Goal: Task Accomplishment & Management: Manage account settings

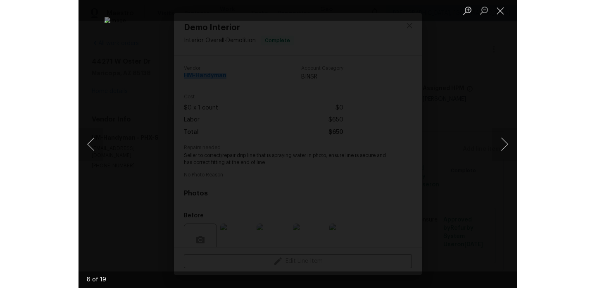
scroll to position [71, 0]
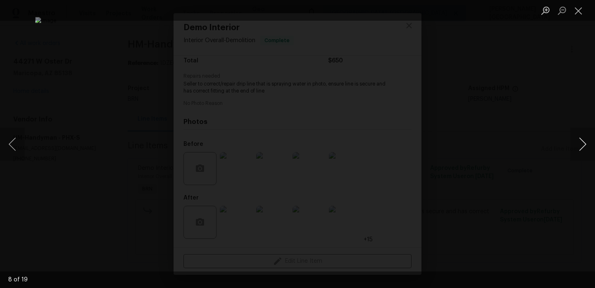
click at [438, 137] on button "Next image" at bounding box center [582, 144] width 25 height 33
click at [438, 155] on button "Next image" at bounding box center [582, 144] width 25 height 33
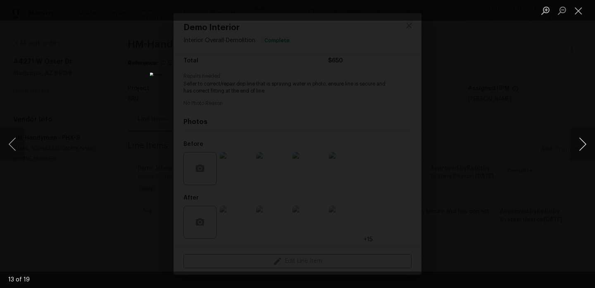
click at [438, 155] on button "Next image" at bounding box center [582, 144] width 25 height 33
click at [438, 146] on button "Next image" at bounding box center [582, 144] width 25 height 33
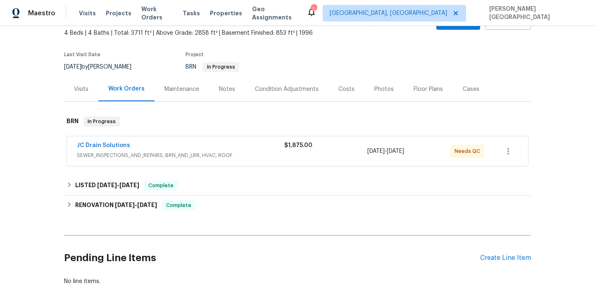
scroll to position [102, 0]
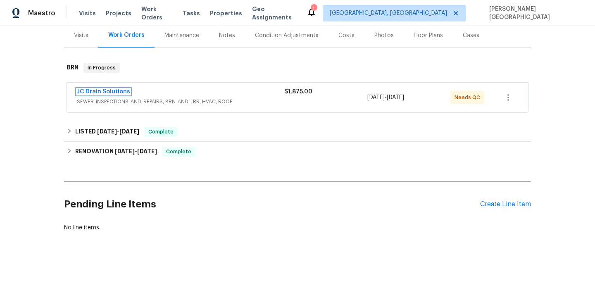
click at [108, 91] on link "JC Drain Solutions" at bounding box center [103, 92] width 53 height 6
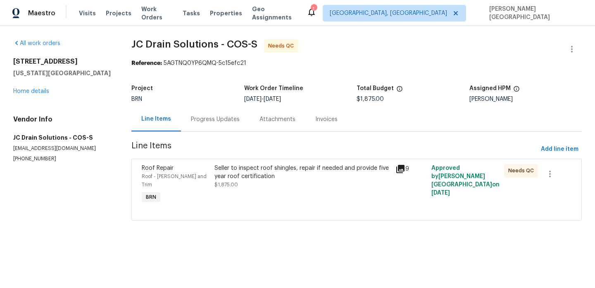
click at [265, 187] on div "Seller to inspect roof shingles, repair if needed and provide five year roof ce…" at bounding box center [302, 176] width 176 height 25
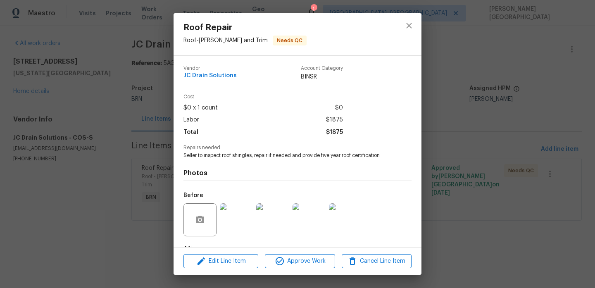
scroll to position [51, 0]
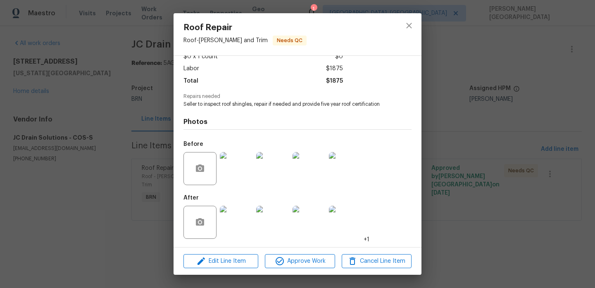
click at [235, 219] on img at bounding box center [236, 222] width 33 height 33
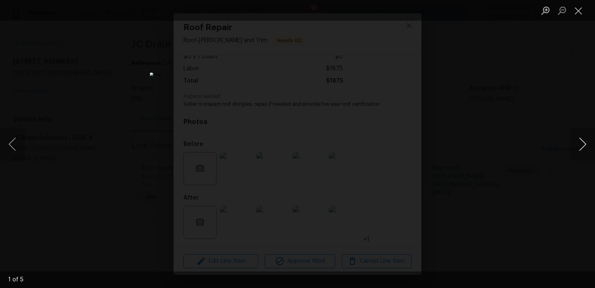
click at [581, 147] on button "Next image" at bounding box center [582, 144] width 25 height 33
click at [581, 146] on button "Next image" at bounding box center [582, 144] width 25 height 33
click at [582, 152] on button "Next image" at bounding box center [582, 144] width 25 height 33
click at [577, 152] on button "Next image" at bounding box center [582, 144] width 25 height 33
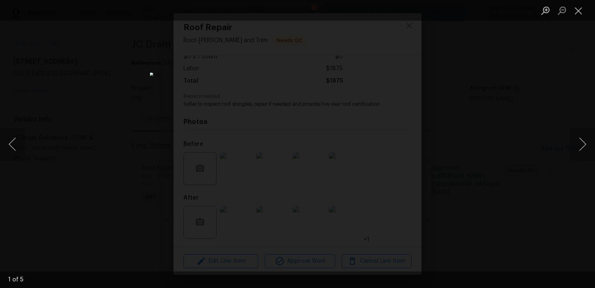
click at [531, 120] on div "Lightbox" at bounding box center [297, 144] width 595 height 288
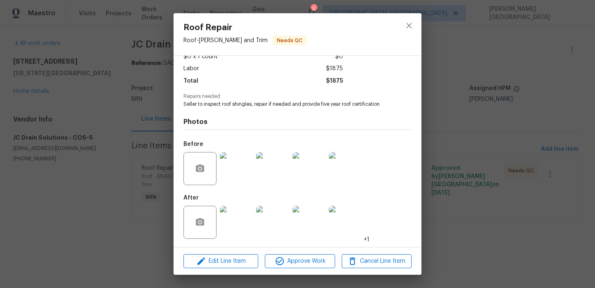
click at [502, 105] on div "Roof Repair Roof - Eaves and Trim Needs QC Vendor JC Drain Solutions Account Ca…" at bounding box center [297, 144] width 595 height 288
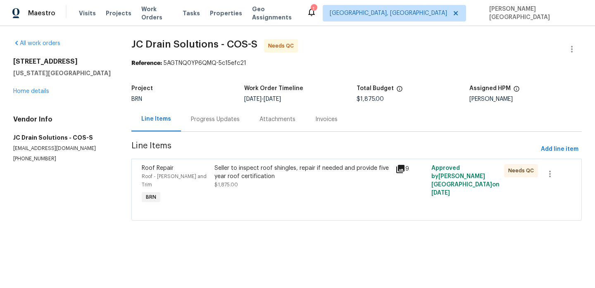
click at [213, 115] on div "Progress Updates" at bounding box center [215, 119] width 49 height 8
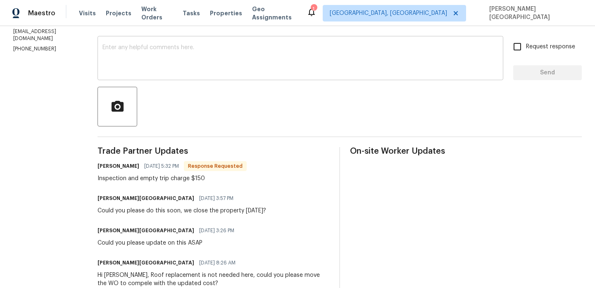
scroll to position [143, 0]
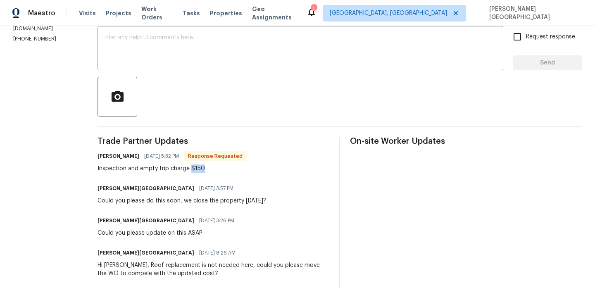
drag, startPoint x: 199, startPoint y: 165, endPoint x: 235, endPoint y: 169, distance: 35.8
click at [235, 170] on div "Inspection and empty trip charge $150" at bounding box center [171, 168] width 149 height 8
copy div "$150"
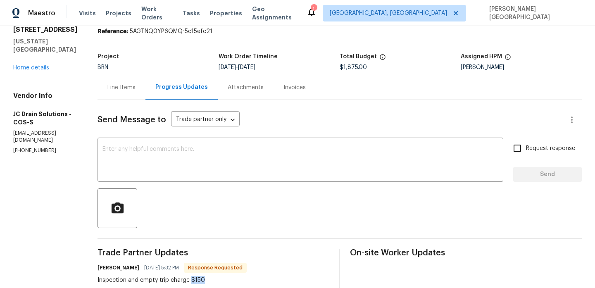
scroll to position [0, 0]
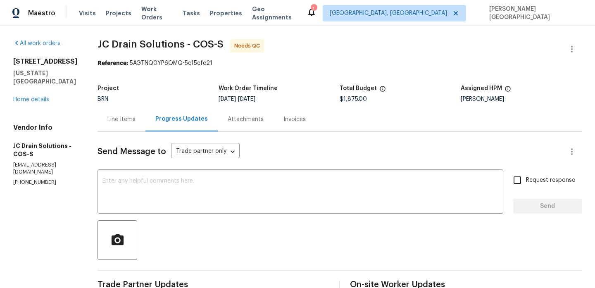
click at [128, 116] on div "Line Items" at bounding box center [121, 119] width 28 height 8
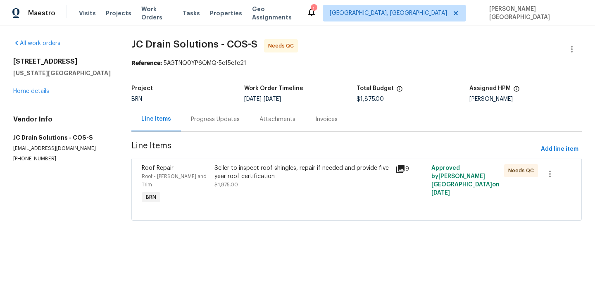
click at [261, 188] on div "Seller to inspect roof shingles, repair if needed and provide five year roof ce…" at bounding box center [302, 176] width 176 height 25
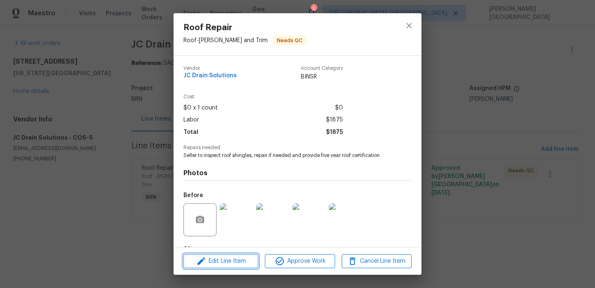
click at [238, 257] on span "Edit Line Item" at bounding box center [221, 261] width 70 height 10
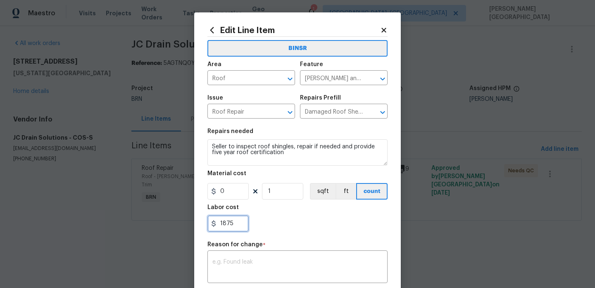
click at [240, 217] on input "1875" at bounding box center [227, 223] width 41 height 17
type input "150"
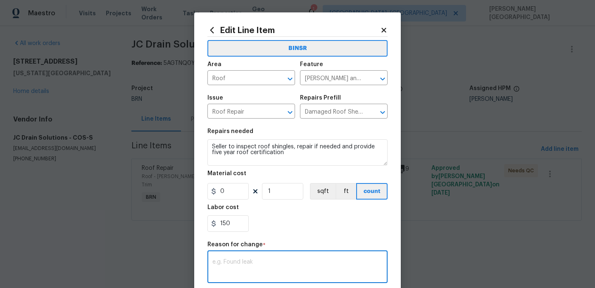
click at [256, 264] on textarea at bounding box center [297, 267] width 170 height 17
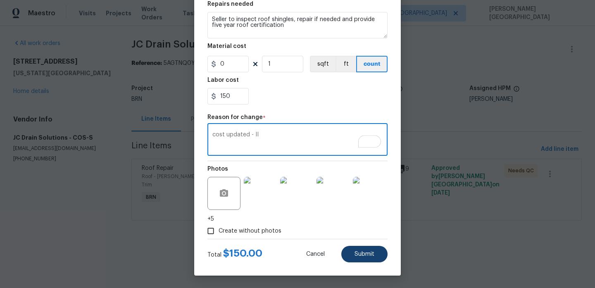
type textarea "cost updated - II"
click at [361, 255] on span "Submit" at bounding box center [364, 254] width 20 height 6
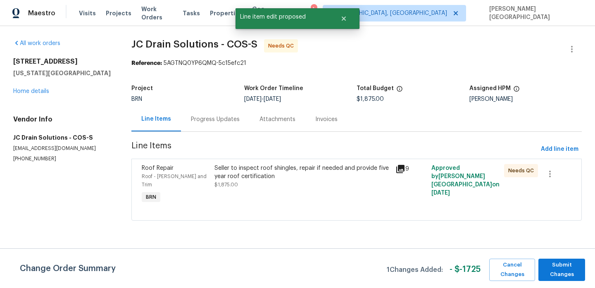
scroll to position [0, 0]
click at [574, 59] on div "Reference: 5AGTNQ0YP6QMQ-5c15efc21" at bounding box center [356, 63] width 450 height 8
click at [563, 269] on span "Submit Changes" at bounding box center [561, 269] width 38 height 19
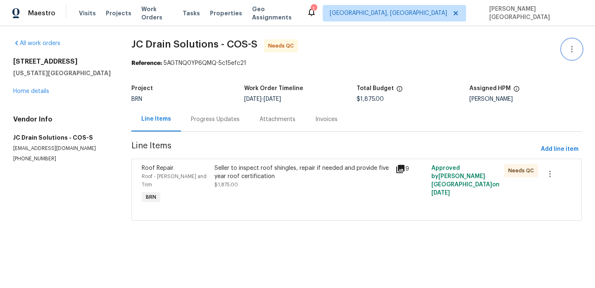
click at [570, 49] on icon "button" at bounding box center [571, 49] width 10 height 10
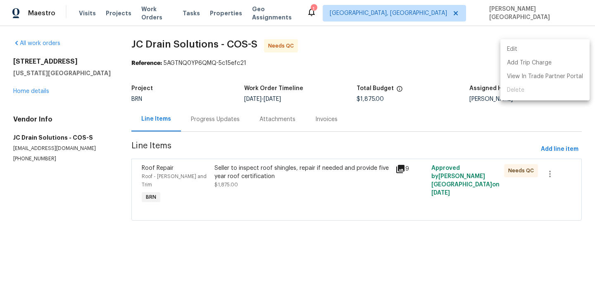
click at [524, 46] on li "Edit" at bounding box center [544, 50] width 89 height 14
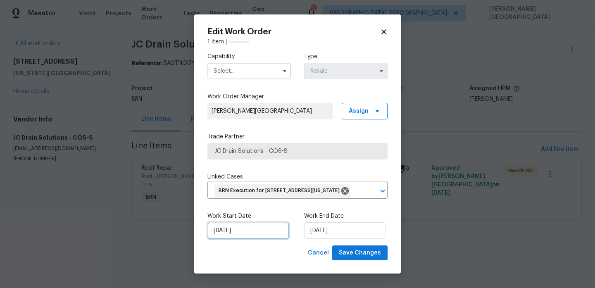
click at [247, 239] on input "8/27/2025" at bounding box center [247, 230] width 81 height 17
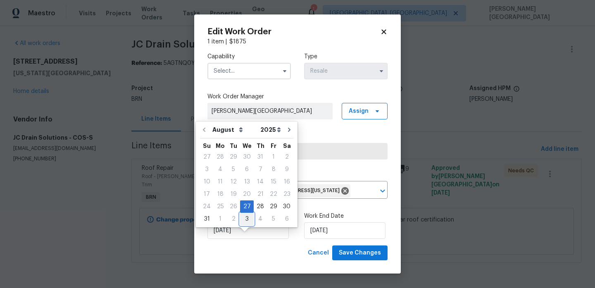
click at [242, 216] on div "3" at bounding box center [247, 219] width 14 height 12
type input "[DATE]"
select select "8"
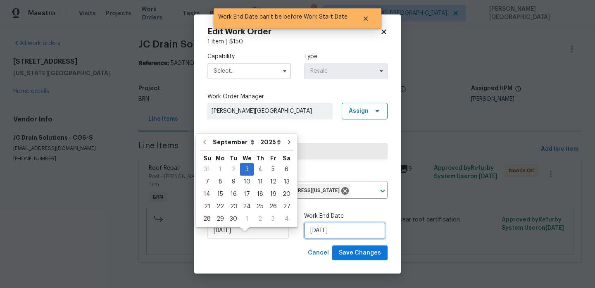
click at [334, 239] on input "[DATE]" at bounding box center [344, 230] width 81 height 17
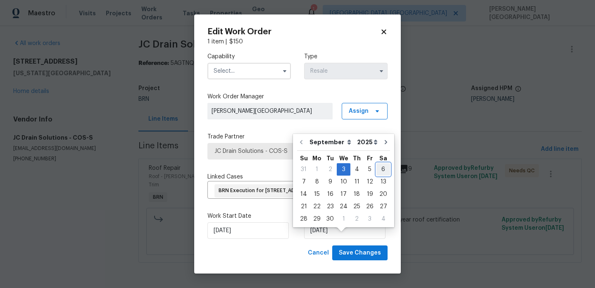
click at [378, 168] on div "6" at bounding box center [383, 170] width 14 height 12
type input "9/6/2025"
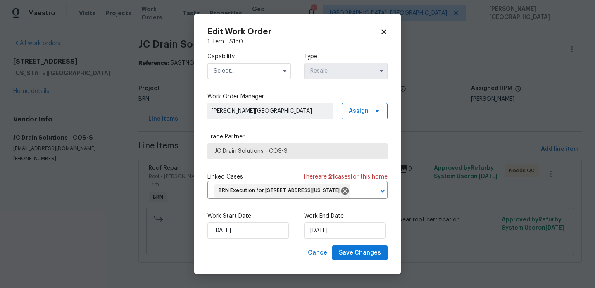
click at [244, 65] on input "text" at bounding box center [248, 71] width 83 height 17
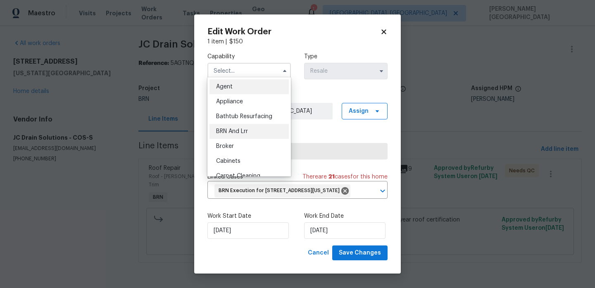
click at [244, 133] on span "BRN And Lrr" at bounding box center [232, 131] width 32 height 6
type input "BRN And Lrr"
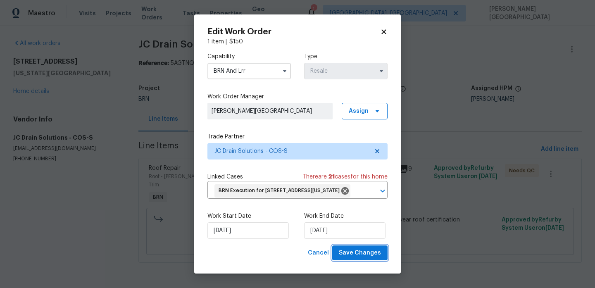
click at [374, 258] on span "Save Changes" at bounding box center [360, 253] width 42 height 10
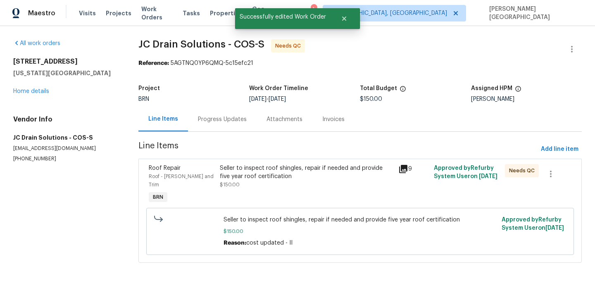
click at [265, 193] on div "Seller to inspect roof shingles, repair if needed and provide five year roof ce…" at bounding box center [306, 184] width 178 height 46
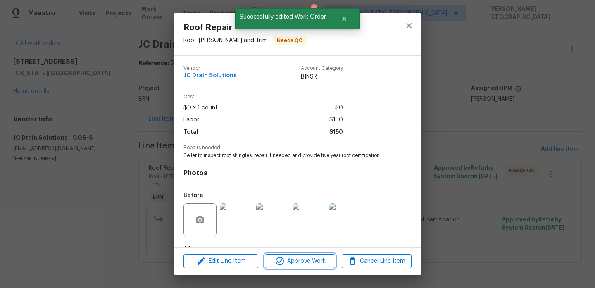
click at [297, 255] on button "Approve Work" at bounding box center [300, 261] width 70 height 14
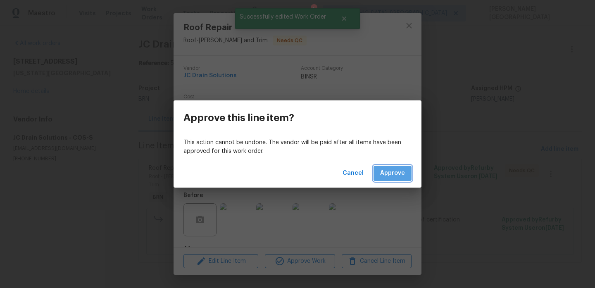
click at [398, 167] on button "Approve" at bounding box center [392, 173] width 38 height 15
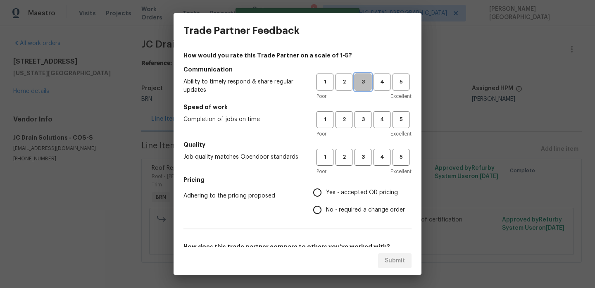
click at [363, 79] on span "3" at bounding box center [362, 81] width 15 height 9
click at [360, 117] on span "3" at bounding box center [362, 119] width 15 height 9
click at [363, 163] on button "3" at bounding box center [362, 157] width 17 height 17
click at [334, 205] on label "No - required a change order" at bounding box center [356, 209] width 96 height 17
click at [326, 205] on input "No - required a change order" at bounding box center [316, 209] width 17 height 17
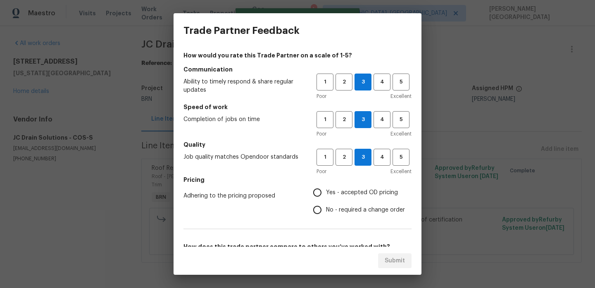
radio input "true"
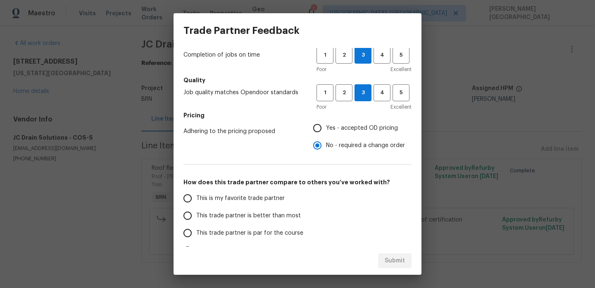
click at [232, 218] on span "This trade partner is better than most" at bounding box center [248, 215] width 104 height 9
click at [196, 218] on input "This trade partner is better than most" at bounding box center [187, 215] width 17 height 17
click at [390, 262] on span "Submit" at bounding box center [394, 261] width 20 height 10
radio input "true"
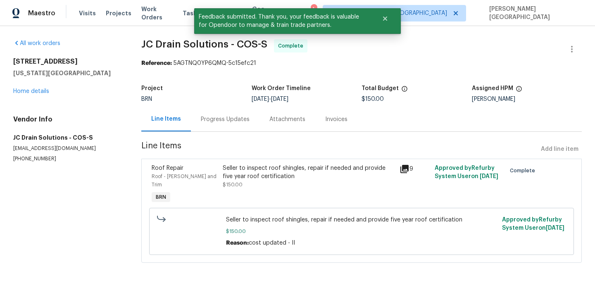
click at [239, 111] on div "Progress Updates" at bounding box center [225, 119] width 69 height 24
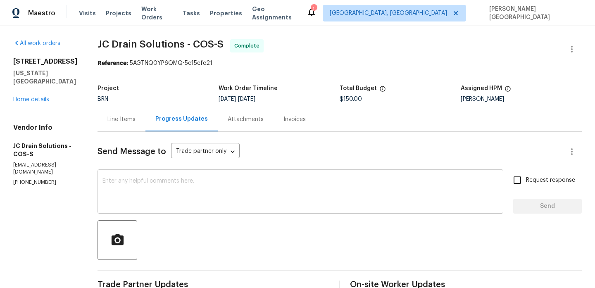
click at [118, 174] on div "x ​" at bounding box center [299, 192] width 405 height 42
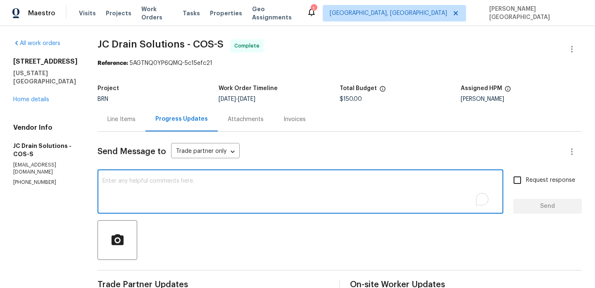
click at [124, 187] on textarea "To enrich screen reader interactions, please activate Accessibility in Grammarl…" at bounding box center [300, 192] width 396 height 29
paste textarea "WO is approved, Please upload the detailed paid invoice under invoice section. …"
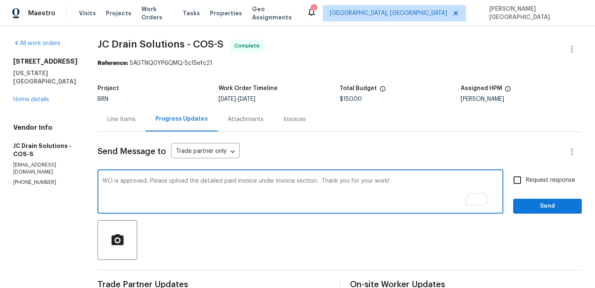
type textarea "WO is approved, Please upload the detailed paid invoice under invoice section. …"
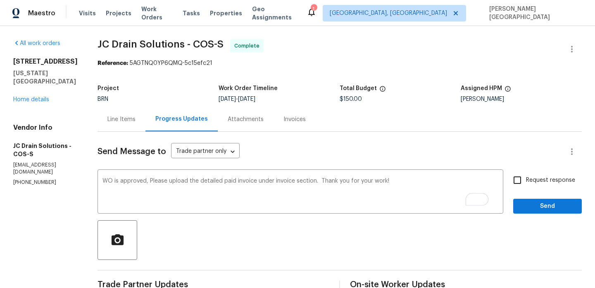
click at [535, 179] on span "Request response" at bounding box center [550, 180] width 49 height 9
click at [526, 179] on input "Request response" at bounding box center [516, 179] width 17 height 17
checkbox input "true"
click at [535, 206] on span "Send" at bounding box center [546, 206] width 55 height 10
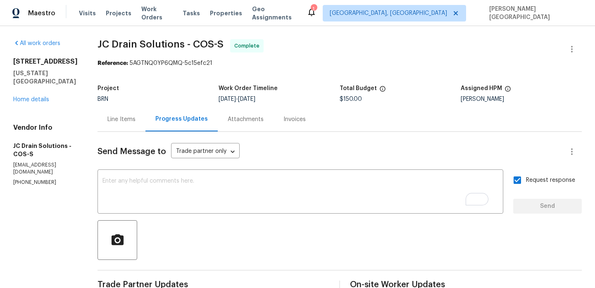
click at [292, 120] on div "Invoices" at bounding box center [294, 119] width 22 height 8
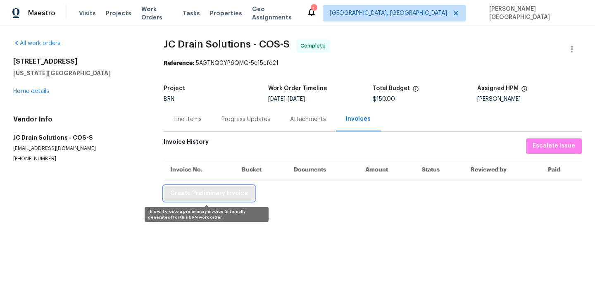
click at [198, 190] on span "Create Preliminary Invoice" at bounding box center [209, 193] width 78 height 10
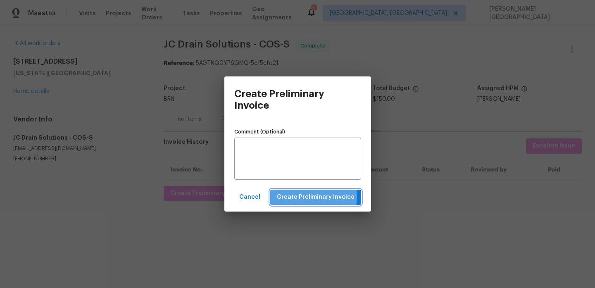
click at [297, 196] on span "Create Preliminary Invoice" at bounding box center [316, 197] width 78 height 10
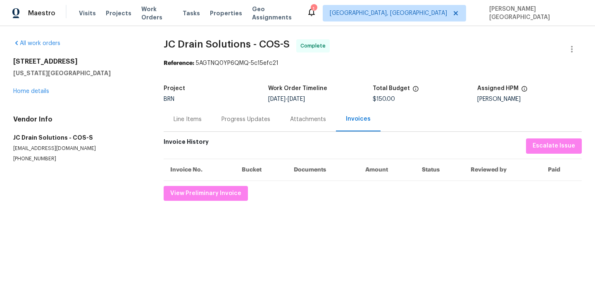
click at [164, 44] on span "JC Drain Solutions - COS-S" at bounding box center [227, 44] width 126 height 10
click at [236, 44] on span "JC Drain Solutions - COS-S" at bounding box center [227, 44] width 126 height 10
copy span "JC Drain Solutions"
click at [183, 125] on div "Line Items" at bounding box center [188, 119] width 48 height 24
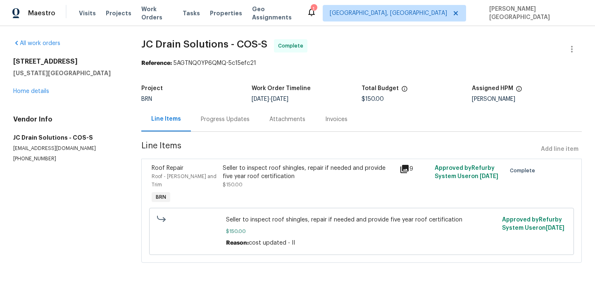
click at [238, 168] on div "Seller to inspect roof shingles, repair if needed and provide five year roof ce…" at bounding box center [309, 172] width 172 height 17
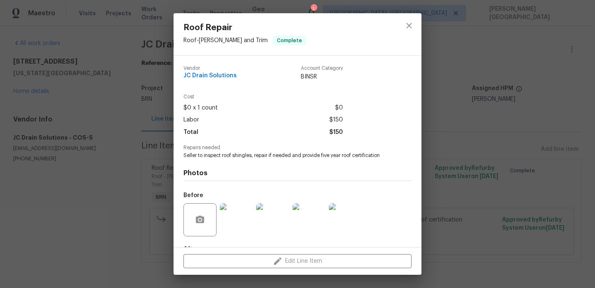
click at [249, 156] on span "Seller to inspect roof shingles, repair if needed and provide five year roof ce…" at bounding box center [285, 155] width 205 height 7
copy span "Seller to inspect roof shingles, repair if needed and provide five year roof ce…"
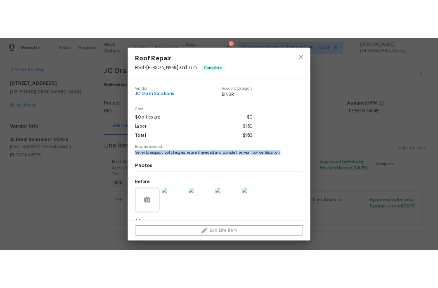
scroll to position [51, 0]
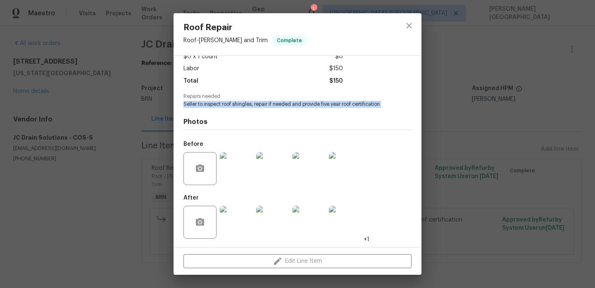
click at [271, 175] on img at bounding box center [272, 168] width 33 height 33
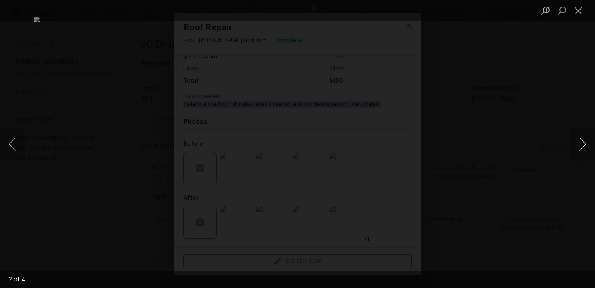
click at [583, 140] on button "Next image" at bounding box center [582, 144] width 25 height 33
click at [510, 81] on div "Lightbox" at bounding box center [297, 144] width 595 height 288
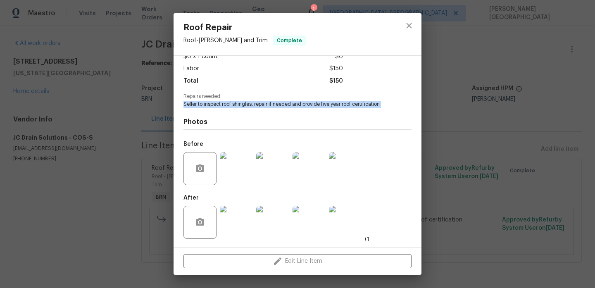
click at [272, 220] on img at bounding box center [272, 222] width 33 height 33
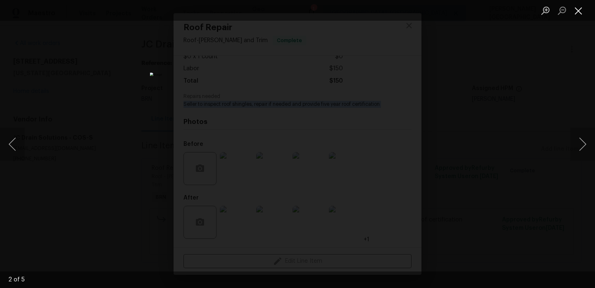
click at [571, 12] on button "Close lightbox" at bounding box center [578, 10] width 17 height 14
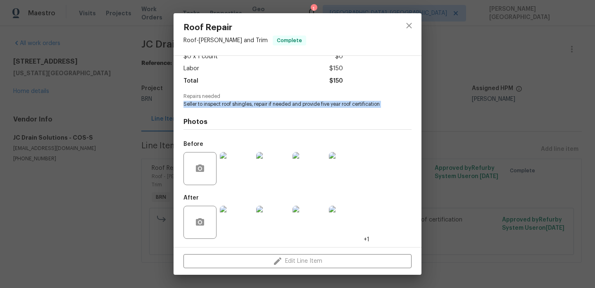
click at [268, 222] on img at bounding box center [272, 222] width 33 height 33
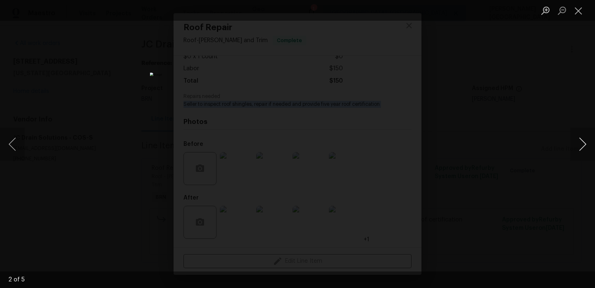
click at [577, 140] on button "Next image" at bounding box center [582, 144] width 25 height 33
click at [577, 142] on button "Next image" at bounding box center [582, 144] width 25 height 33
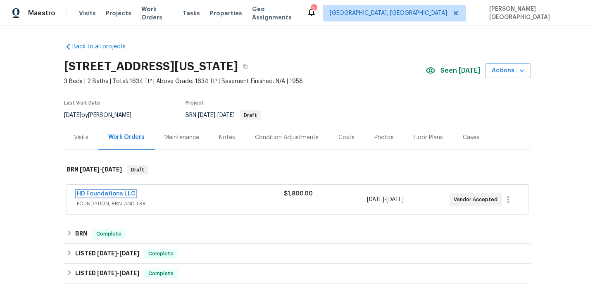
click at [106, 193] on link "HD Foundations LLC" at bounding box center [106, 194] width 59 height 6
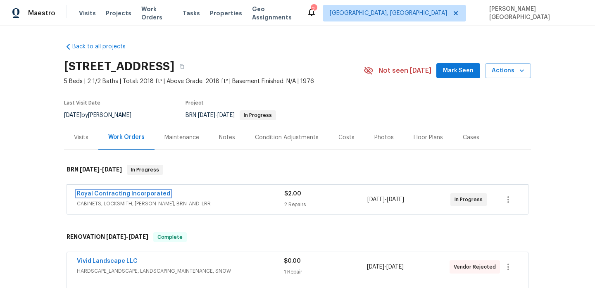
click at [130, 191] on link "Royal Contracting Incorporated" at bounding box center [123, 194] width 93 height 6
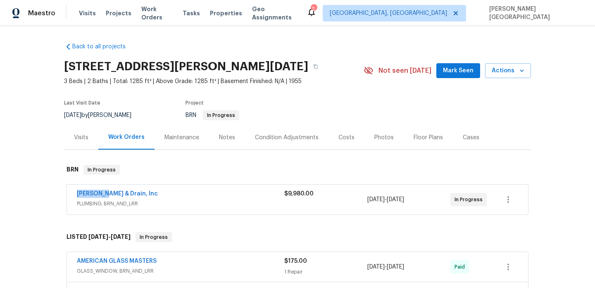
click at [109, 190] on span "[PERSON_NAME] & Drain, Inc" at bounding box center [117, 194] width 81 height 8
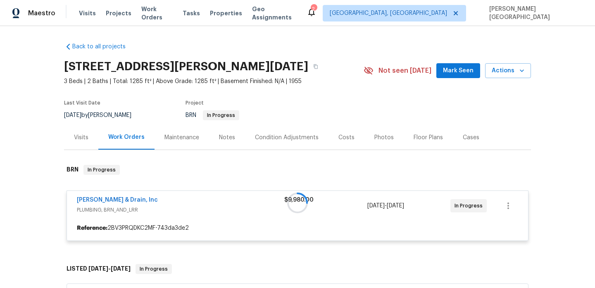
click at [120, 198] on div at bounding box center [297, 202] width 467 height 92
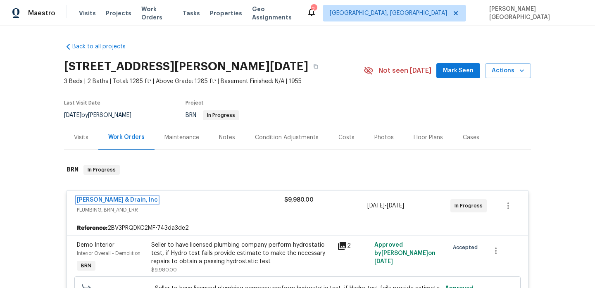
click at [120, 198] on link "Owen Plumbing & Drain, Inc" at bounding box center [117, 200] width 81 height 6
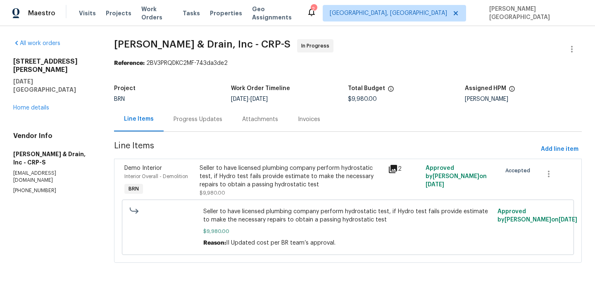
click at [176, 126] on div "Progress Updates" at bounding box center [198, 119] width 69 height 24
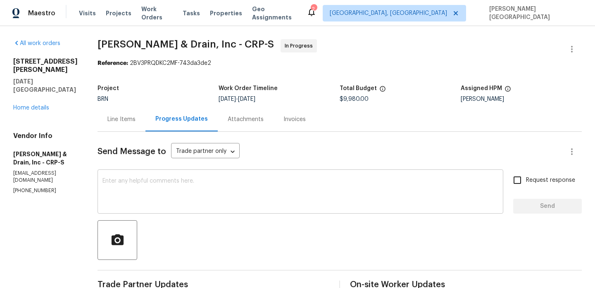
click at [127, 181] on textarea at bounding box center [300, 192] width 396 height 29
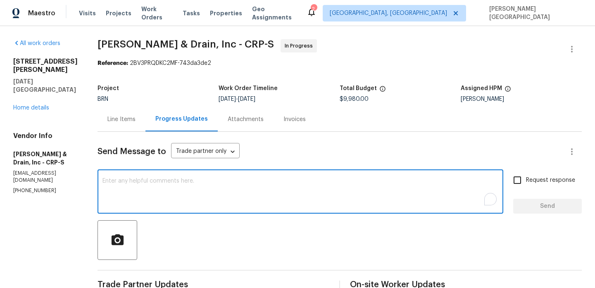
paste textarea "Can you please put your scope of work on your company letterhead and send it to…"
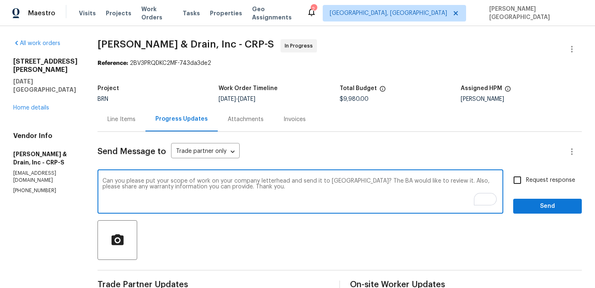
click at [208, 189] on textarea "Can you please put your scope of work on your company letterhead and send it to…" at bounding box center [300, 192] width 396 height 29
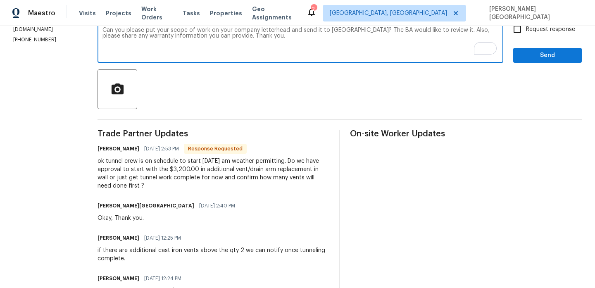
scroll to position [178, 0]
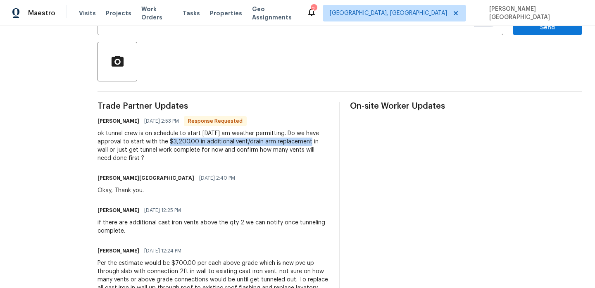
drag, startPoint x: 168, startPoint y: 141, endPoint x: 307, endPoint y: 142, distance: 139.2
click at [307, 142] on div "ok tunnel crew is on schedule to start Monday am weather permitting. Do we have…" at bounding box center [213, 145] width 232 height 33
copy div "$3,200.00 in additional vent/drain arm replacement"
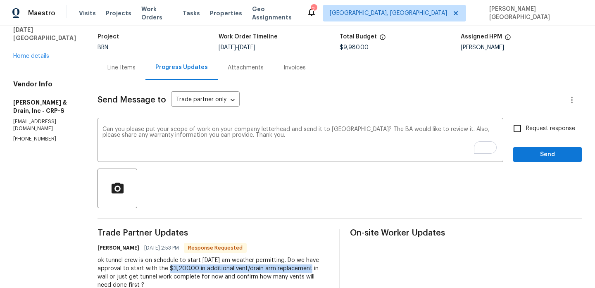
scroll to position [0, 0]
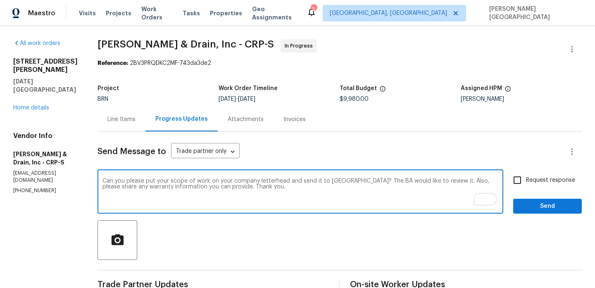
click at [208, 188] on textarea "Can you please put your scope of work on your company letterhead and send it to…" at bounding box center [300, 192] width 396 height 29
paste textarea "$3,200.00 in additional vent/drain arm replacement"
type textarea "Can you please put your scope of work on your company letterhead and send it to…"
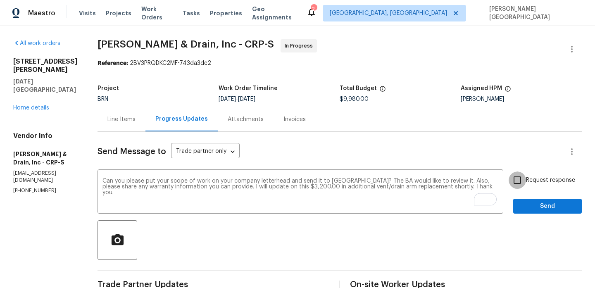
click at [525, 181] on input "Request response" at bounding box center [516, 179] width 17 height 17
checkbox input "true"
click at [525, 200] on button "Send" at bounding box center [547, 206] width 69 height 15
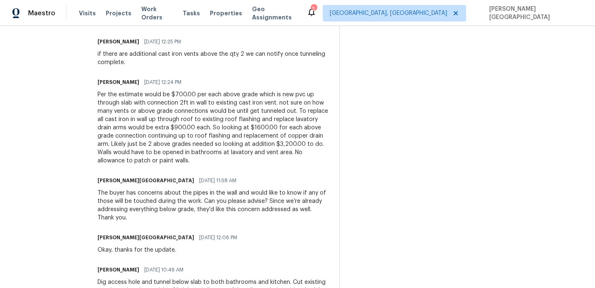
scroll to position [380, 0]
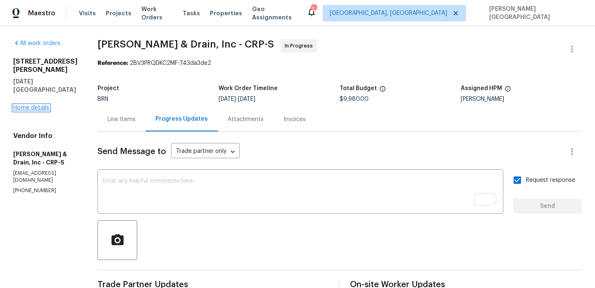
click at [38, 105] on link "Home details" at bounding box center [31, 108] width 36 height 6
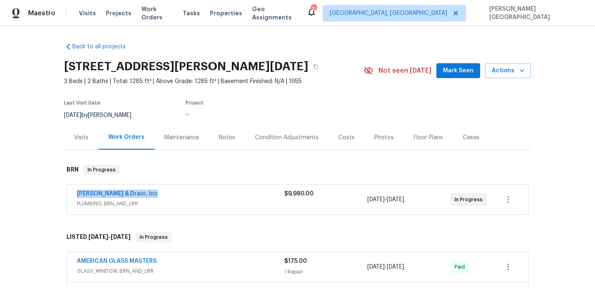
drag, startPoint x: 163, startPoint y: 194, endPoint x: 36, endPoint y: 188, distance: 126.5
click at [36, 188] on div "Back to all projects 4053 Little John Dr, Corpus Christi, TX 78411 3 Beds | 2 B…" at bounding box center [297, 157] width 595 height 262
copy link "Owen Plumbing & Drain, Inc"
click at [104, 197] on span "Owen Plumbing & Drain, Inc" at bounding box center [117, 194] width 81 height 8
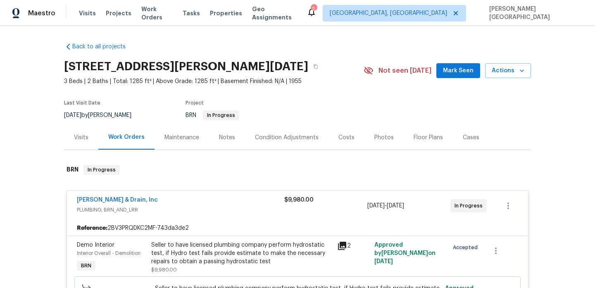
click at [230, 254] on div "Seller to have licensed plumbing company perform hydrostatic test, if Hydro tes…" at bounding box center [241, 253] width 181 height 25
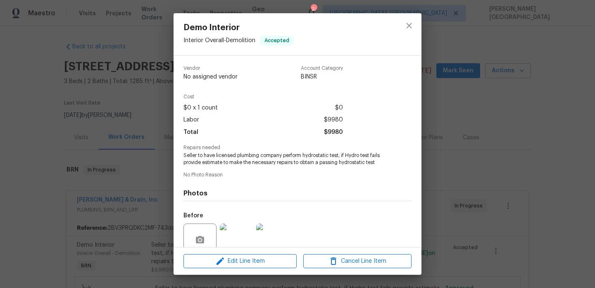
click at [241, 170] on div "Vendor No assigned vendor Account Category BINSR Cost $0 x 1 count $0 Labor $99…" at bounding box center [297, 187] width 228 height 256
click at [236, 151] on div "Repairs needed Seller to have licensed plumbing company perform hydrostatic tes…" at bounding box center [297, 155] width 228 height 21
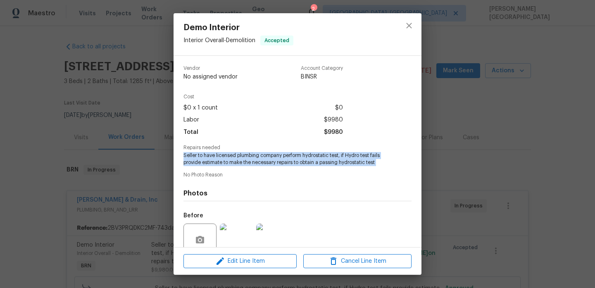
click at [236, 151] on div "Repairs needed Seller to have licensed plumbing company perform hydrostatic tes…" at bounding box center [297, 155] width 228 height 21
copy span "Seller to have licensed plumbing company perform hydrostatic test, if Hydro tes…"
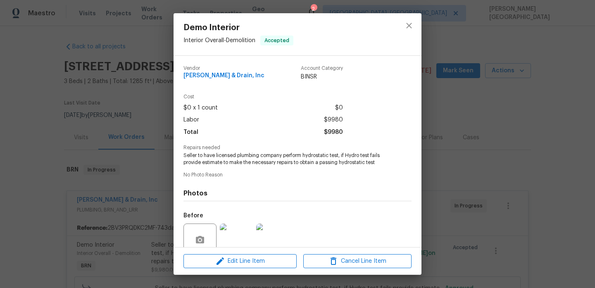
click at [85, 226] on div "Demo Interior Interior Overall - Demolition Accepted Vendor Owen Plumbing & Dra…" at bounding box center [297, 144] width 595 height 288
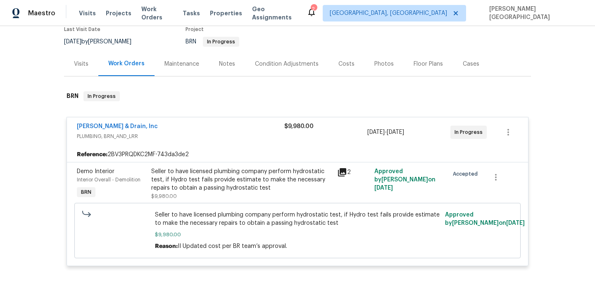
click at [170, 65] on div "Maintenance" at bounding box center [181, 64] width 35 height 8
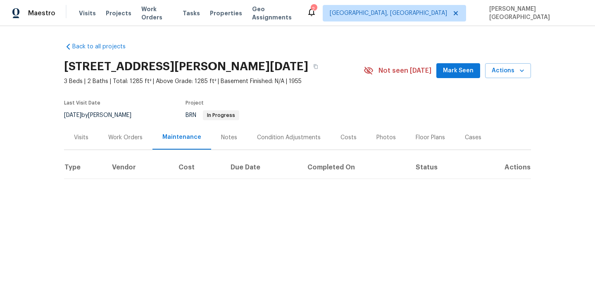
click at [123, 140] on div "Work Orders" at bounding box center [125, 137] width 34 height 8
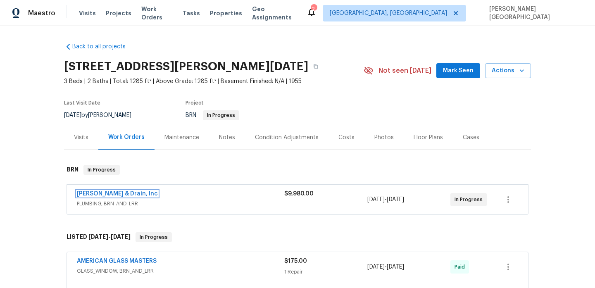
click at [137, 195] on link "Owen Plumbing & Drain, Inc" at bounding box center [117, 194] width 81 height 6
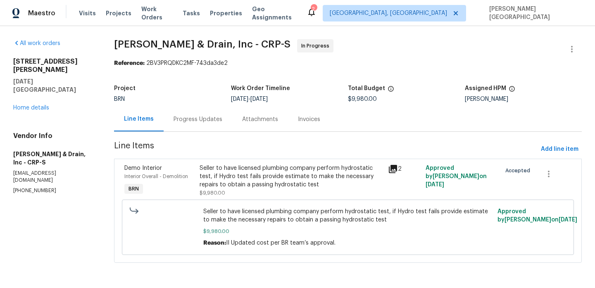
click at [197, 118] on div "Progress Updates" at bounding box center [197, 119] width 49 height 8
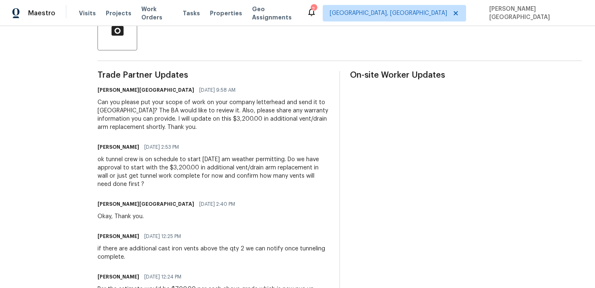
scroll to position [331, 0]
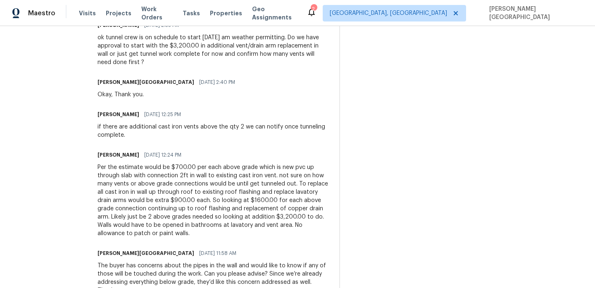
click at [168, 190] on div "Per the estimate would be $700.00 per each above grade which is new pvc up thro…" at bounding box center [213, 200] width 232 height 74
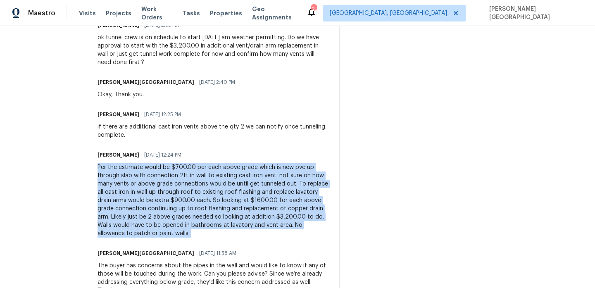
click at [168, 190] on div "Per the estimate would be $700.00 per each above grade which is new pvc up thro…" at bounding box center [213, 200] width 232 height 74
copy div "Per the estimate would be $700.00 per each above grade which is new pvc up thro…"
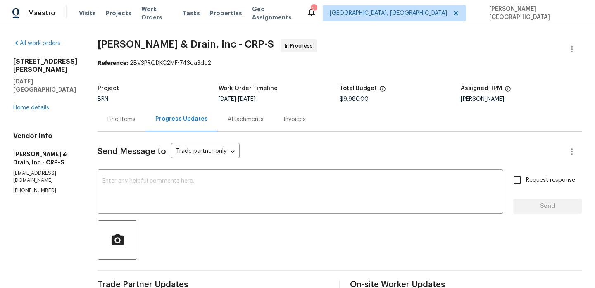
click at [349, 97] on span "$9,980.00" at bounding box center [353, 99] width 29 height 6
copy span "$9,980.00"
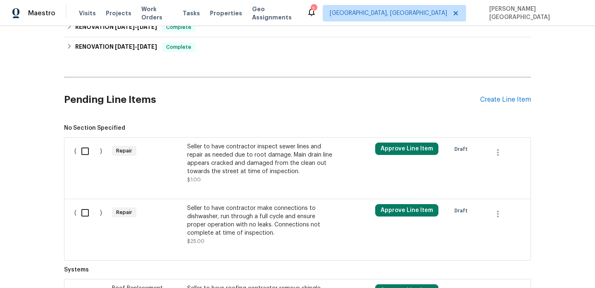
scroll to position [179, 0]
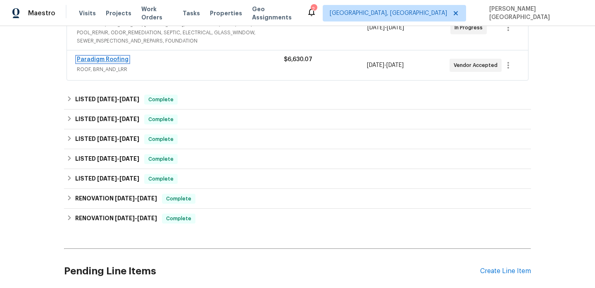
click at [111, 58] on link "Paradigm Roofing" at bounding box center [103, 60] width 52 height 6
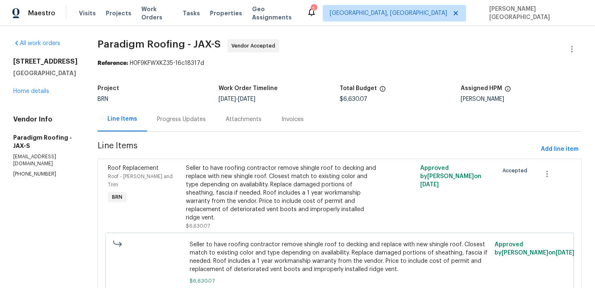
click at [236, 121] on div "Attachments" at bounding box center [243, 119] width 36 height 8
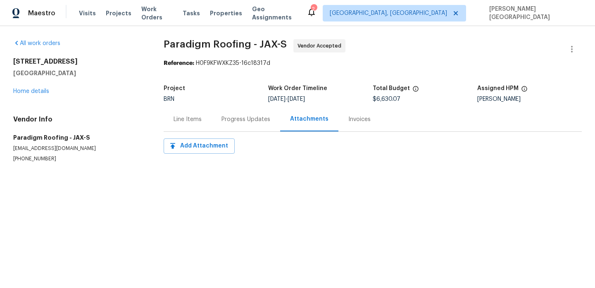
click at [225, 119] on div "Progress Updates" at bounding box center [245, 119] width 49 height 8
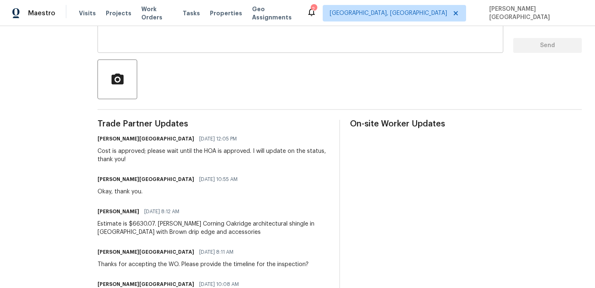
scroll to position [238, 0]
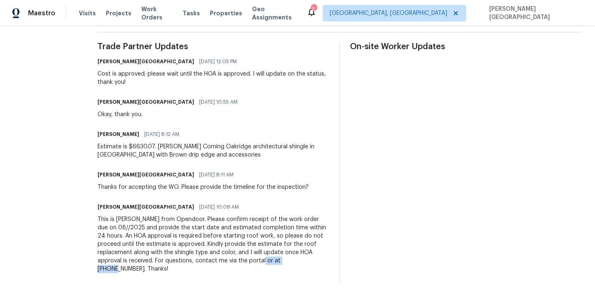
drag, startPoint x: 249, startPoint y: 258, endPoint x: 289, endPoint y: 258, distance: 40.5
click at [291, 258] on div "This is Isabel from Opendoor. Please confirm receipt of the work order due on 0…" at bounding box center [213, 244] width 232 height 58
copy div "650-800-9524."
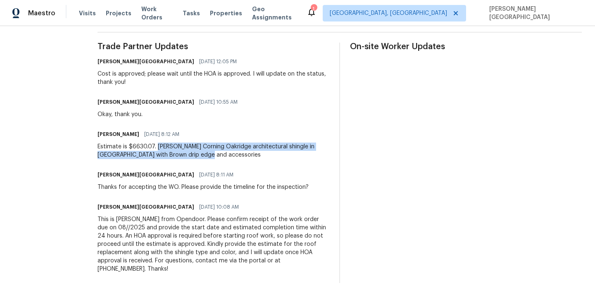
drag, startPoint x: 159, startPoint y: 147, endPoint x: 215, endPoint y: 152, distance: 56.0
click at [215, 152] on div "Estimate is $6630.07. Owens Corning Oakridge architectural shingle in Driftwood…" at bounding box center [213, 150] width 232 height 17
copy div "Owens Corning Oakridge architectural shingle in Driftwood with Brown drip edge …"
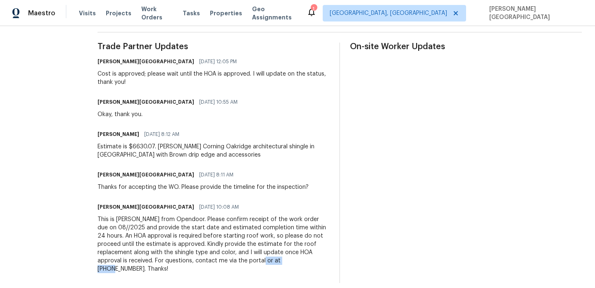
drag, startPoint x: 249, startPoint y: 259, endPoint x: 287, endPoint y: 259, distance: 38.8
click at [287, 259] on div "This is Isabel from Opendoor. Please confirm receipt of the work order due on 0…" at bounding box center [213, 244] width 232 height 58
copy div "650-800-9524"
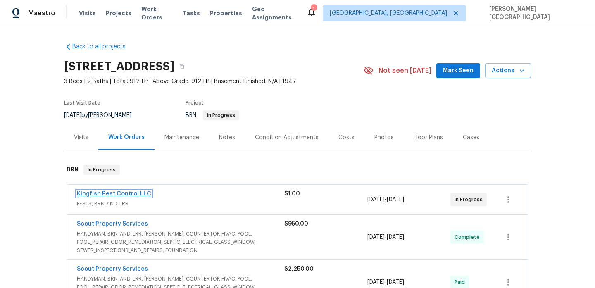
click at [122, 193] on link "Kingfish Pest Control LLC" at bounding box center [114, 194] width 74 height 6
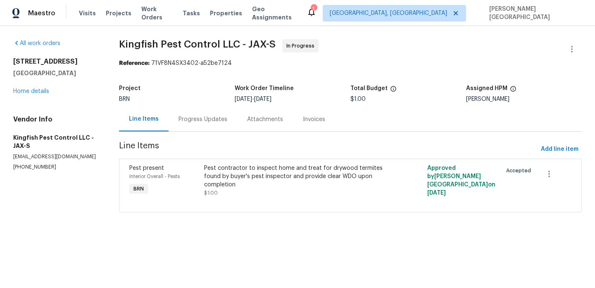
click at [195, 126] on div "Progress Updates" at bounding box center [202, 119] width 69 height 24
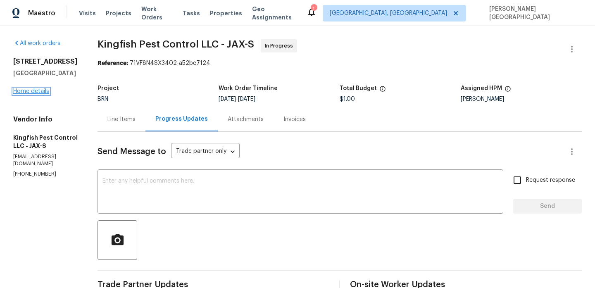
click at [48, 91] on link "Home details" at bounding box center [31, 91] width 36 height 6
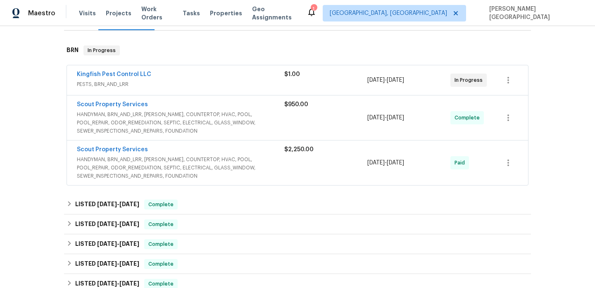
scroll to position [145, 0]
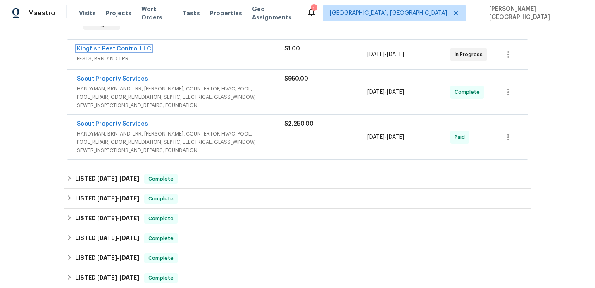
click at [114, 48] on link "Kingfish Pest Control LLC" at bounding box center [114, 49] width 74 height 6
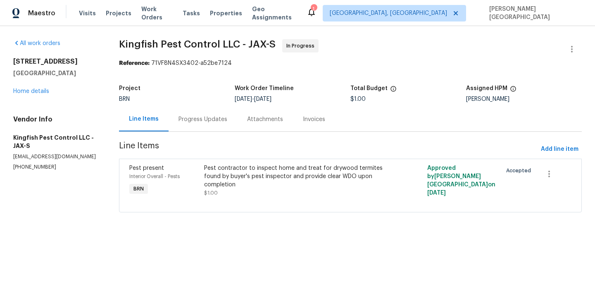
click at [212, 123] on div "Progress Updates" at bounding box center [202, 119] width 69 height 24
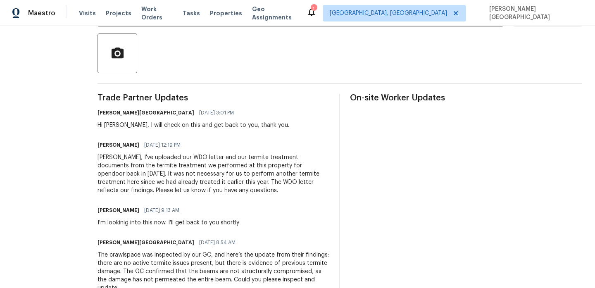
scroll to position [143, 0]
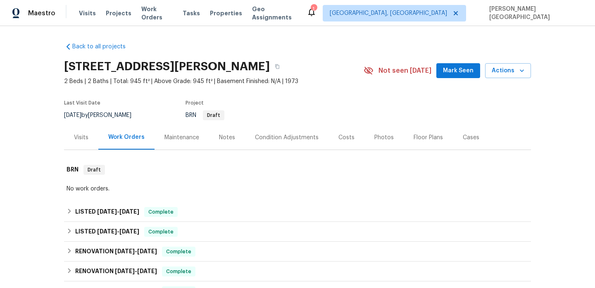
scroll to position [159, 0]
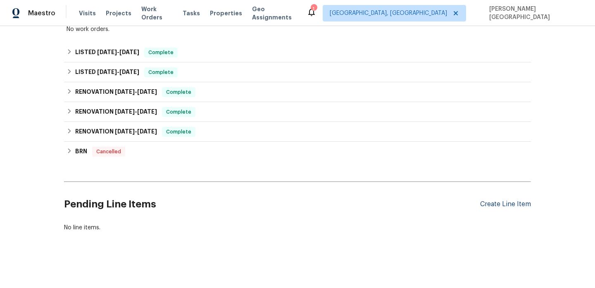
click at [506, 202] on div "Create Line Item" at bounding box center [505, 204] width 51 height 8
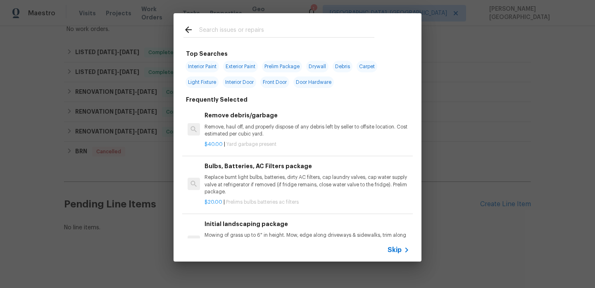
click at [401, 249] on icon at bounding box center [406, 250] width 10 height 10
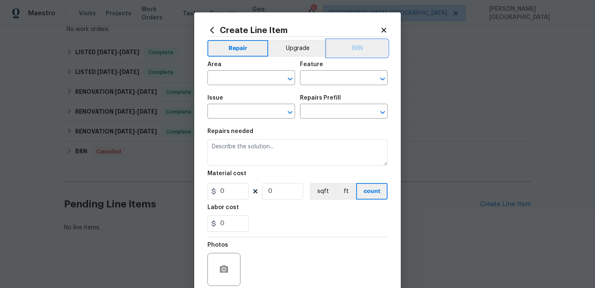
click at [369, 50] on button "BRN" at bounding box center [357, 48] width 61 height 17
click at [218, 83] on input "text" at bounding box center [239, 78] width 64 height 13
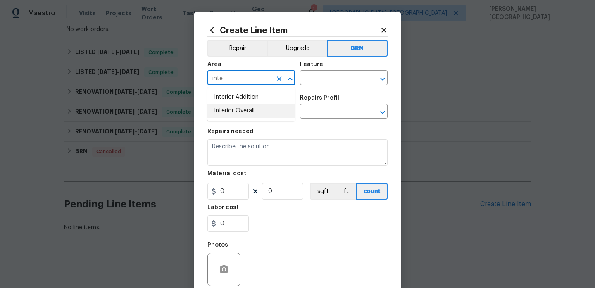
click at [249, 110] on li "Interior Overall" at bounding box center [251, 111] width 88 height 14
type input "Interior Overall"
click at [316, 81] on input "text" at bounding box center [332, 78] width 64 height 13
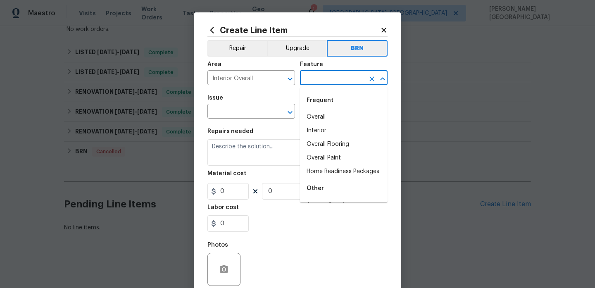
type input "u"
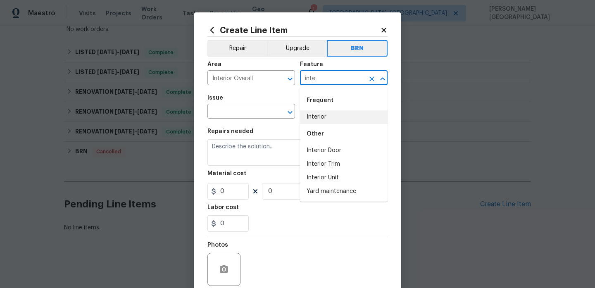
click at [323, 121] on li "Interior" at bounding box center [344, 117] width 88 height 14
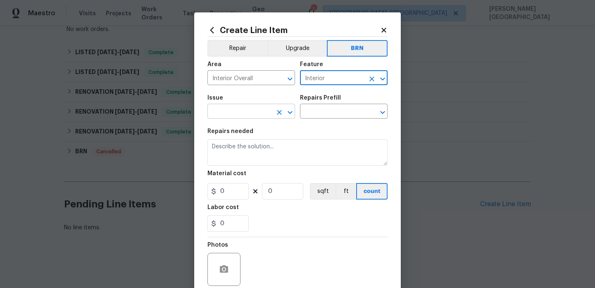
type input "Interior"
click at [230, 114] on input "text" at bounding box center [239, 112] width 64 height 13
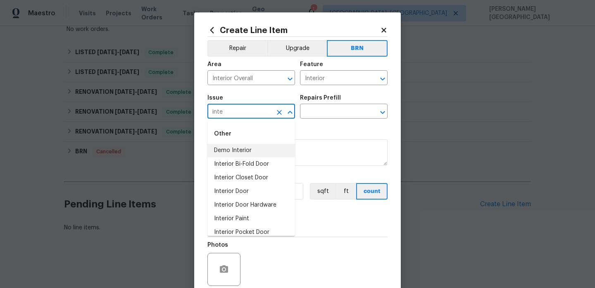
click at [232, 148] on li "Demo Interior" at bounding box center [251, 151] width 88 height 14
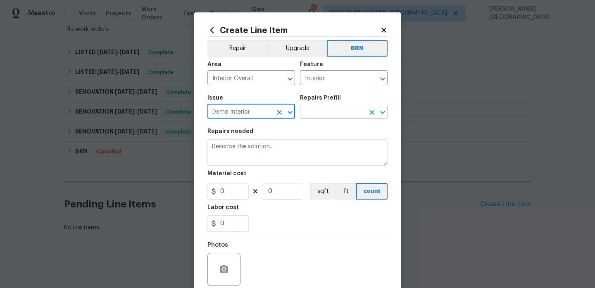
type input "Demo Interior"
click at [319, 112] on input "text" at bounding box center [332, 112] width 64 height 13
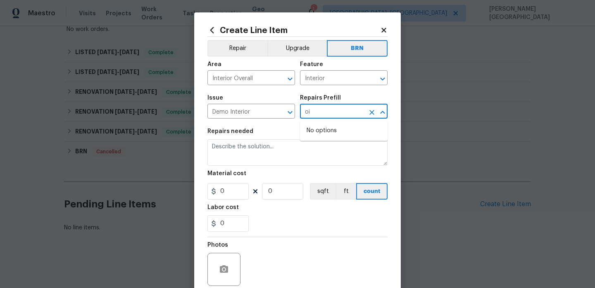
type input "o"
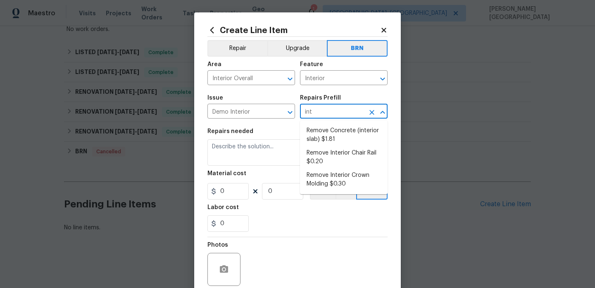
type input "inte"
click at [324, 137] on li "Remove Concrete (interior slab) $1.81" at bounding box center [344, 135] width 88 height 22
type input "Demolition"
type input "Remove Concrete (interior slab) $1.81"
type textarea "Demo/remove and properly dispose of the concrete (1''-4'') as outlined by the P…"
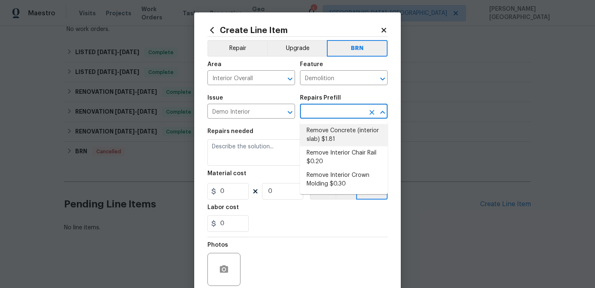
type input "1.81"
type input "1"
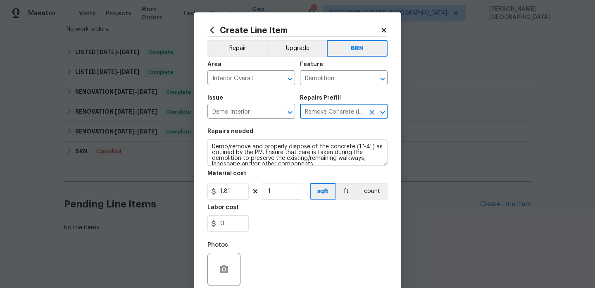
type input "Remove Concrete (interior slab) $1.81"
click at [283, 149] on textarea "Demo/remove and properly dispose of the concrete (1''-4'') as outlined by the P…" at bounding box center [297, 152] width 180 height 26
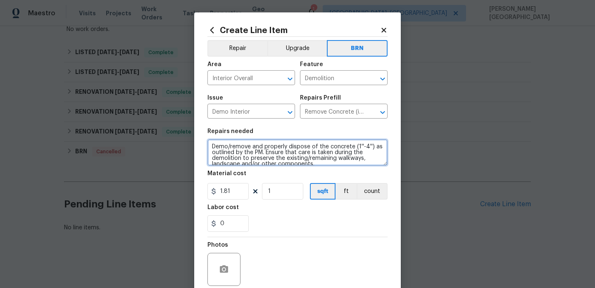
click at [283, 149] on textarea "Demo/remove and properly dispose of the concrete (1''-4'') as outlined by the P…" at bounding box center [297, 152] width 180 height 26
paste textarea "Seller to service existing dishwasher, ensure proper operation through full was…"
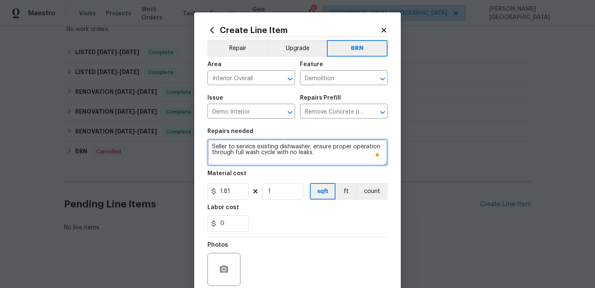
type textarea "Seller to service existing dishwasher, ensure proper operation through full was…"
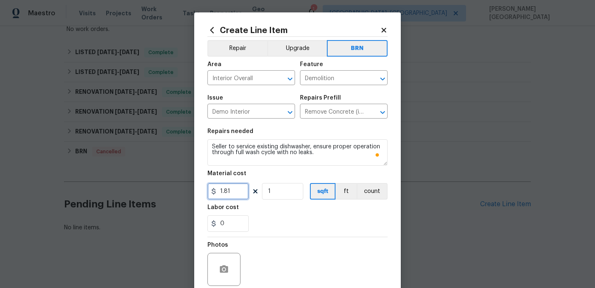
click at [230, 198] on input "1.81" at bounding box center [227, 191] width 41 height 17
type input "1"
click at [225, 271] on icon "button" at bounding box center [224, 268] width 8 height 7
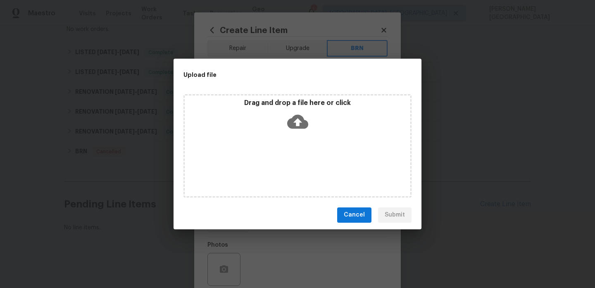
click at [303, 116] on icon at bounding box center [297, 121] width 21 height 21
click at [295, 119] on icon at bounding box center [297, 121] width 21 height 14
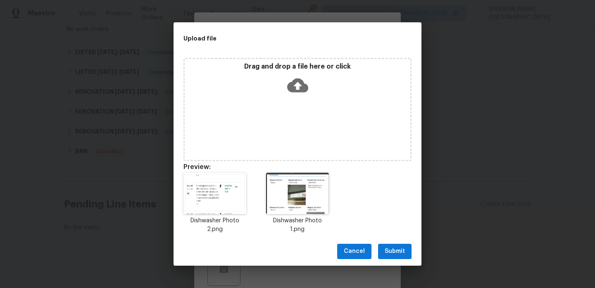
click at [399, 250] on span "Submit" at bounding box center [394, 251] width 20 height 10
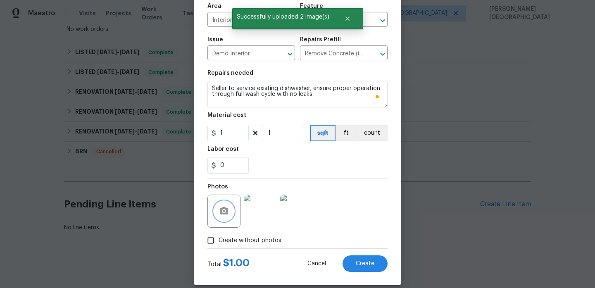
scroll to position [68, 0]
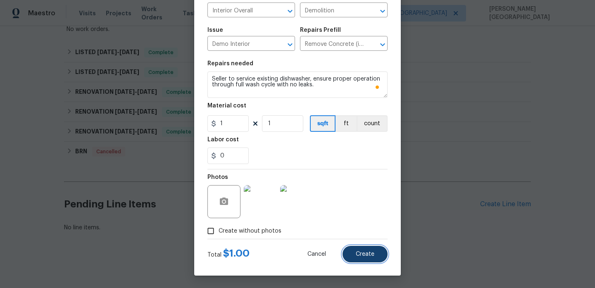
click at [359, 254] on span "Create" at bounding box center [365, 254] width 19 height 6
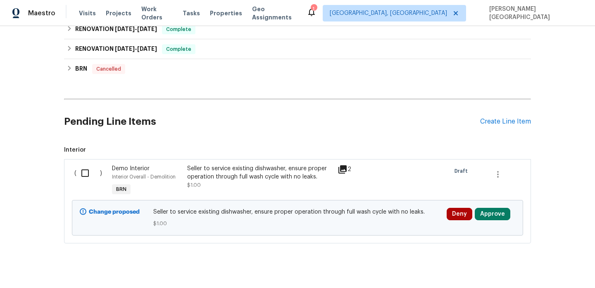
scroll to position [254, 0]
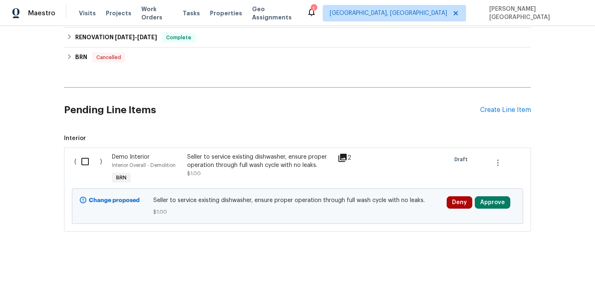
click at [79, 158] on input "checkbox" at bounding box center [88, 161] width 24 height 17
click at [546, 269] on span "Create Work Order" at bounding box center [547, 267] width 55 height 10
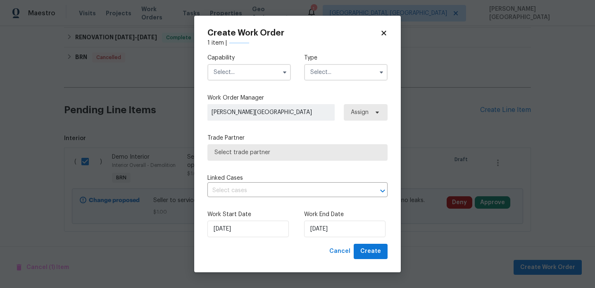
click at [252, 67] on input "text" at bounding box center [248, 72] width 83 height 17
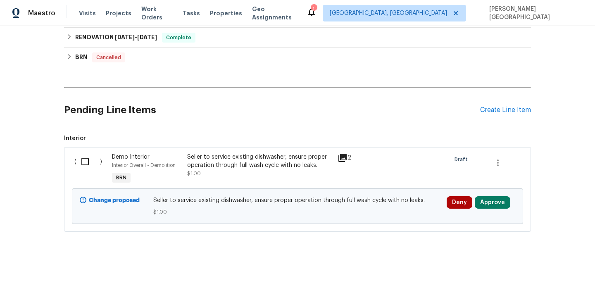
scroll to position [32, 0]
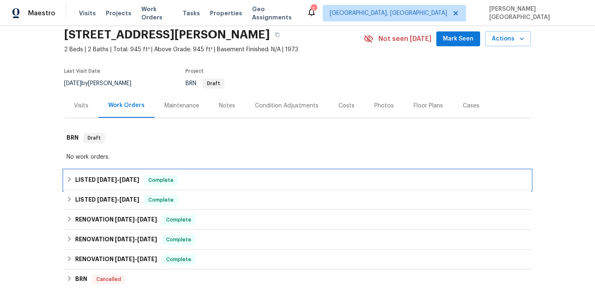
click at [82, 180] on h6 "LISTED 7/18/25 - 7/21/25" at bounding box center [107, 180] width 64 height 10
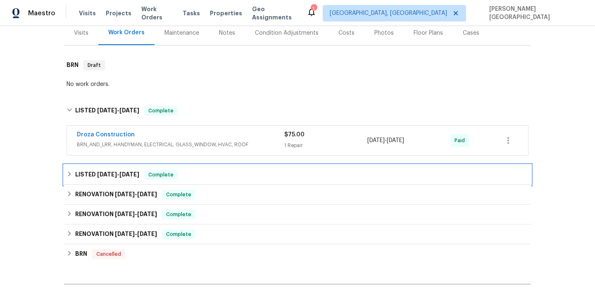
click at [86, 174] on h6 "LISTED 2/20/25 - 3/19/25" at bounding box center [107, 175] width 64 height 10
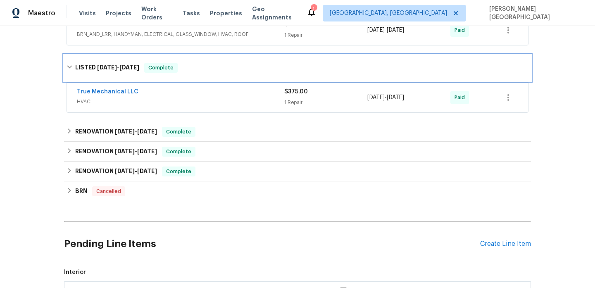
scroll to position [227, 0]
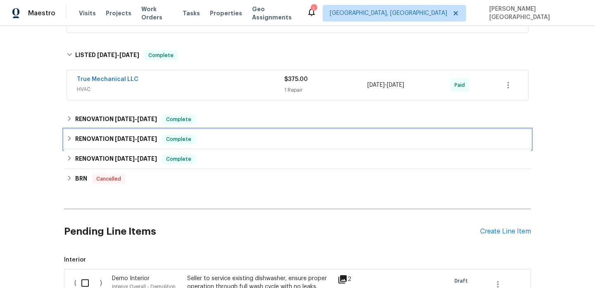
click at [98, 130] on div "RENOVATION 2/18/25 - 2/18/25 Complete" at bounding box center [297, 139] width 467 height 20
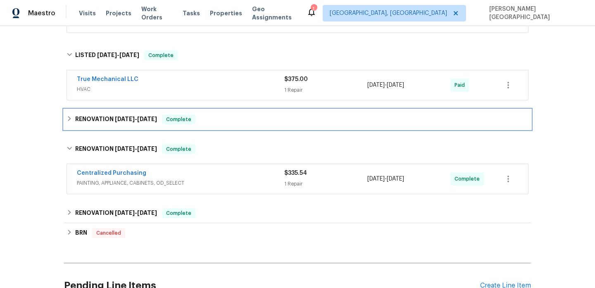
click at [78, 112] on div "RENOVATION 2/19/25 - 2/19/25 Complete" at bounding box center [297, 119] width 467 height 20
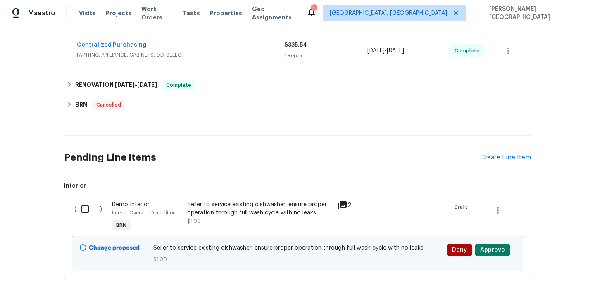
scroll to position [392, 0]
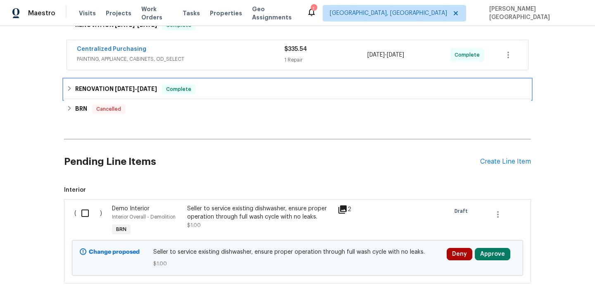
click at [87, 79] on div "RENOVATION 2/12/25 - 2/14/25 Complete" at bounding box center [297, 89] width 467 height 20
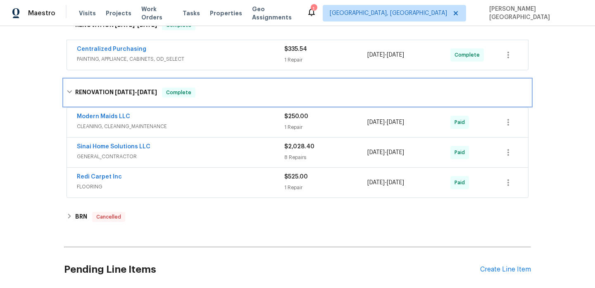
scroll to position [551, 0]
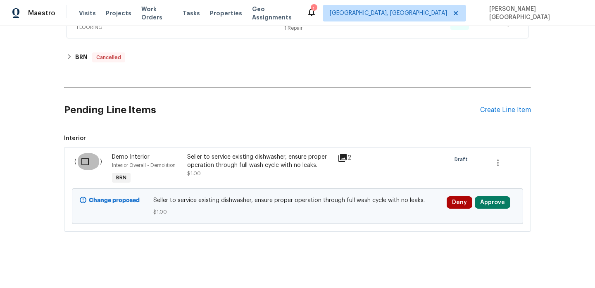
click at [85, 160] on input "checkbox" at bounding box center [88, 161] width 24 height 17
checkbox input "true"
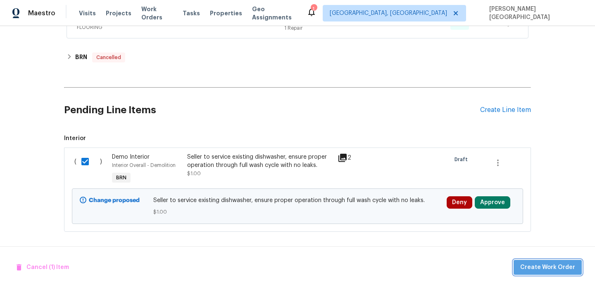
click at [551, 263] on span "Create Work Order" at bounding box center [547, 267] width 55 height 10
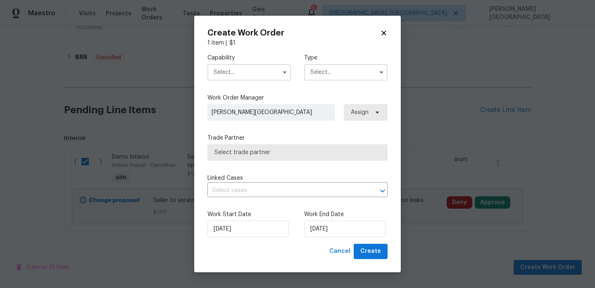
click at [256, 76] on input "text" at bounding box center [248, 72] width 83 height 17
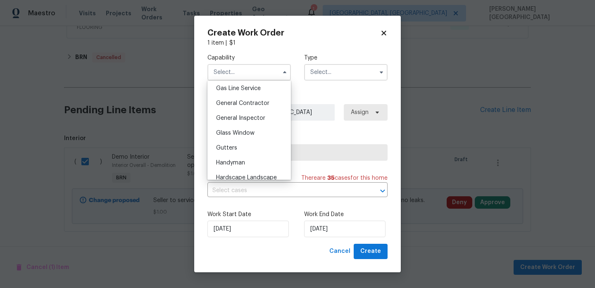
scroll to position [372, 0]
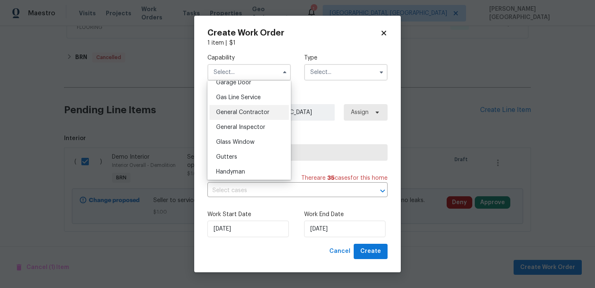
click at [243, 107] on div "General Contractor" at bounding box center [248, 112] width 79 height 15
type input "General Contractor"
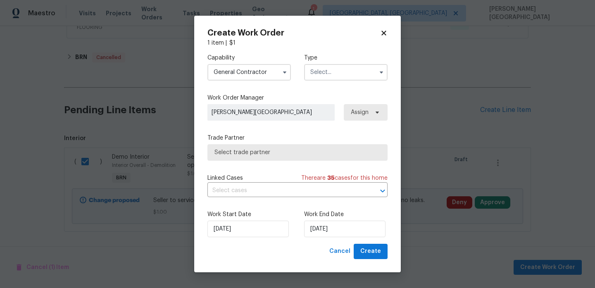
click at [337, 64] on div at bounding box center [345, 72] width 83 height 17
click at [337, 67] on input "text" at bounding box center [345, 72] width 83 height 17
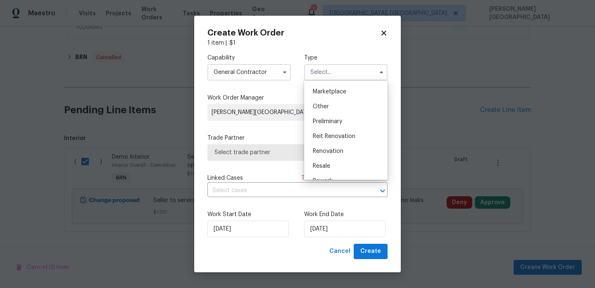
scroll to position [187, 0]
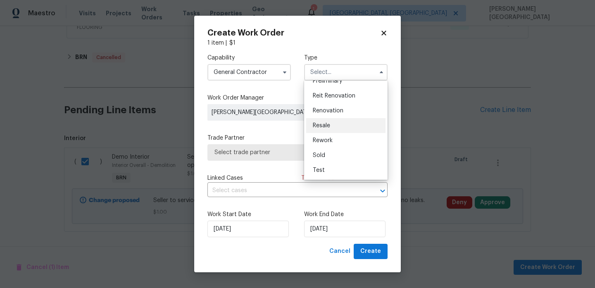
click at [327, 126] on span "Resale" at bounding box center [321, 126] width 17 height 6
type input "Resale"
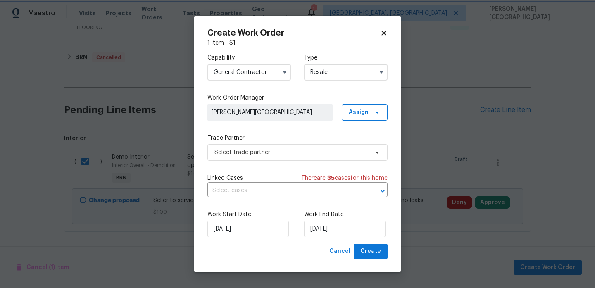
scroll to position [0, 0]
click at [321, 224] on input "[DATE]" at bounding box center [344, 228] width 81 height 17
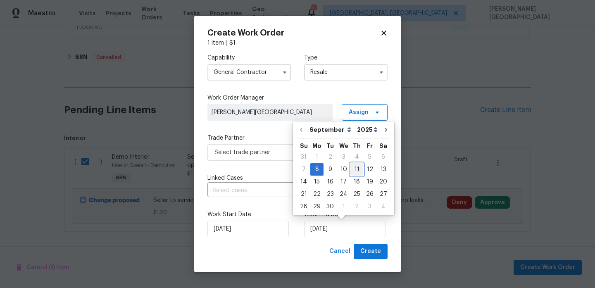
click at [350, 172] on div "11" at bounding box center [356, 170] width 13 height 12
type input "[DATE]"
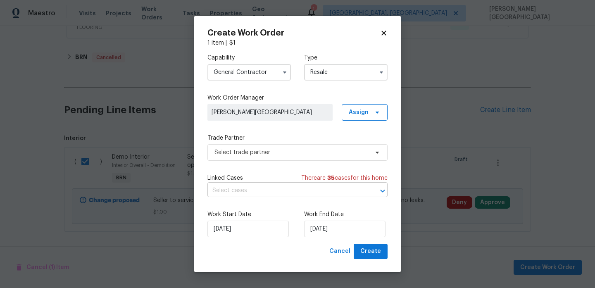
click at [268, 195] on input "text" at bounding box center [285, 190] width 157 height 13
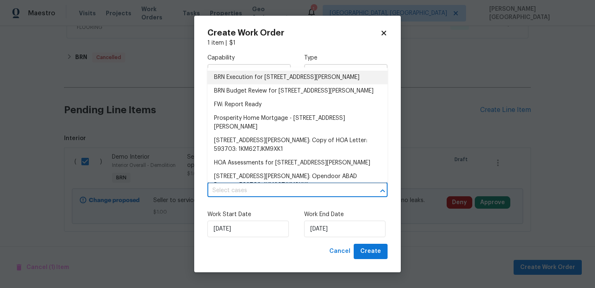
click at [263, 74] on li "BRN Execution for 820 S Langley Ave Unit 203, Tucson, AZ 85710" at bounding box center [297, 78] width 180 height 14
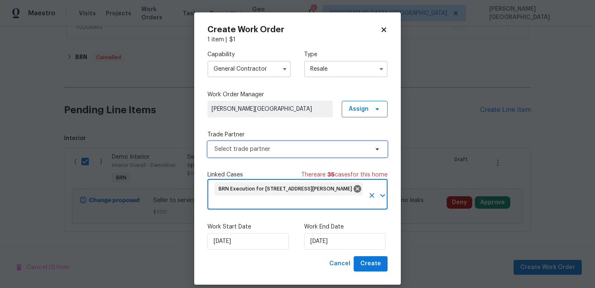
click at [236, 155] on span "Select trade partner" at bounding box center [297, 149] width 180 height 17
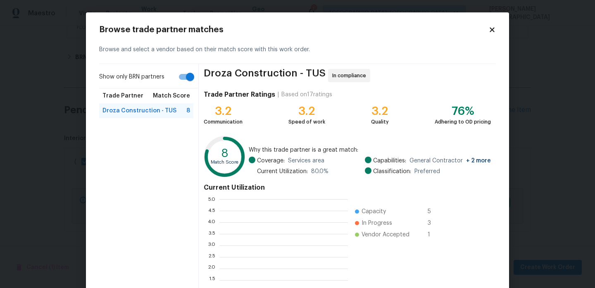
scroll to position [116, 128]
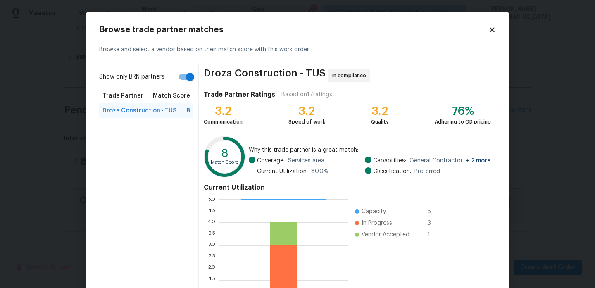
click at [183, 77] on input "Show only BRN partners" at bounding box center [189, 77] width 47 height 16
checkbox input "false"
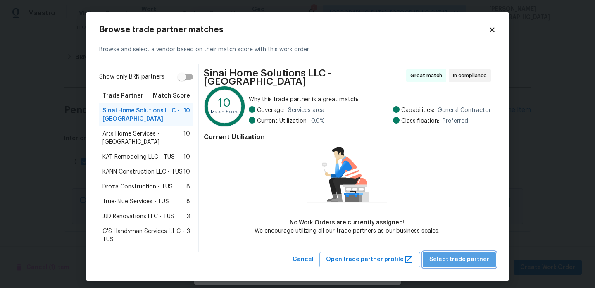
click at [469, 252] on button "Select trade partner" at bounding box center [458, 259] width 73 height 15
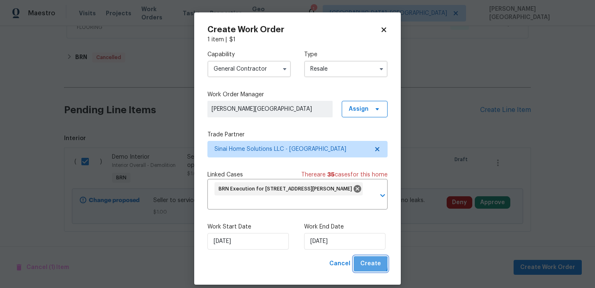
click at [369, 263] on span "Create" at bounding box center [370, 263] width 21 height 10
checkbox input "false"
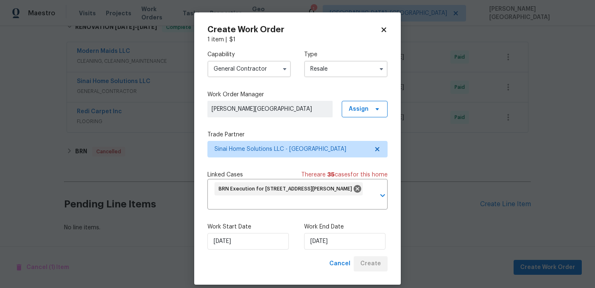
scroll to position [479, 0]
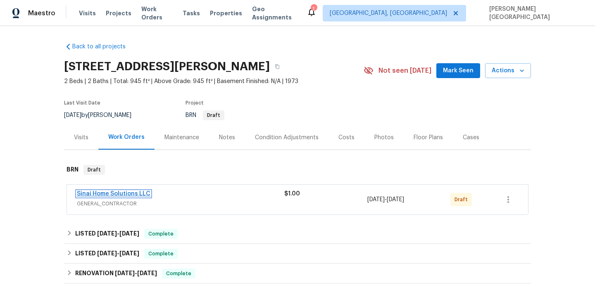
click at [96, 193] on link "Sinai Home Solutions LLC" at bounding box center [113, 194] width 73 height 6
click at [96, 193] on html "Maestro Visits Projects Work Orders Tasks Properties Geo Assignments 1 [GEOGRAP…" at bounding box center [297, 144] width 595 height 288
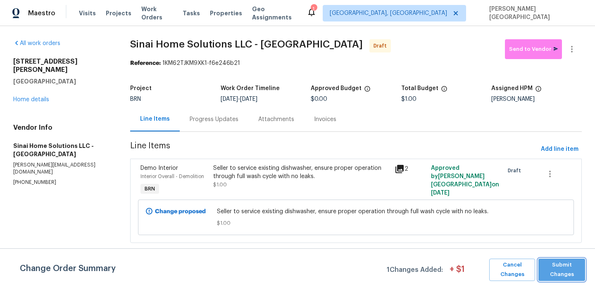
click at [562, 270] on span "Submit Changes" at bounding box center [561, 269] width 38 height 19
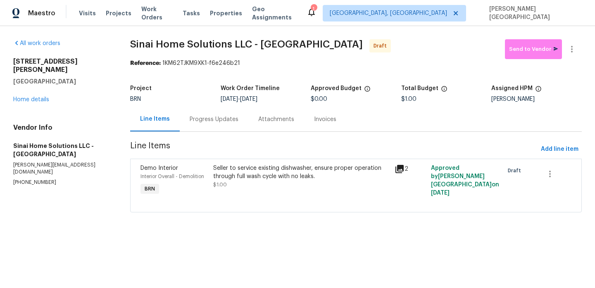
click at [229, 119] on div "Progress Updates" at bounding box center [214, 119] width 49 height 8
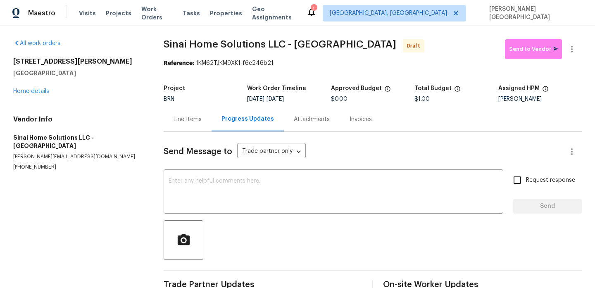
click at [228, 148] on span "Send Message to" at bounding box center [198, 151] width 69 height 8
click at [196, 183] on textarea at bounding box center [332, 192] width 329 height 29
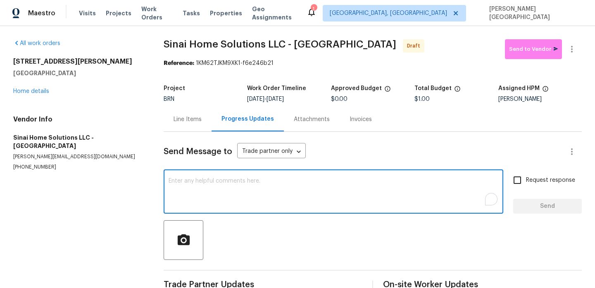
paste textarea "This is [PERSON_NAME] from Opendoor. Please confirm receipt of the work order d…"
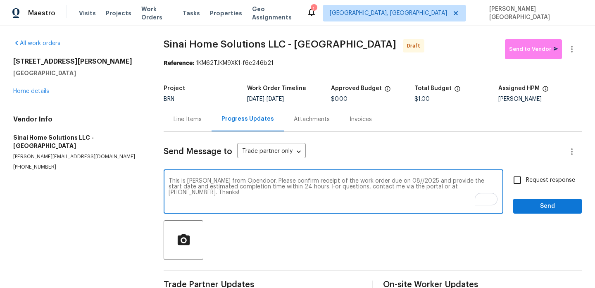
click at [385, 182] on textarea "This is [PERSON_NAME] from Opendoor. Please confirm receipt of the work order d…" at bounding box center [332, 192] width 329 height 29
click at [390, 180] on textarea "This is [PERSON_NAME] from Opendoor. Please confirm receipt of the work order d…" at bounding box center [332, 192] width 329 height 29
type textarea "This is [PERSON_NAME] from Opendoor. Please confirm receipt of the work order d…"
click at [528, 185] on label "Request response" at bounding box center [541, 179] width 66 height 17
click at [526, 185] on input "Request response" at bounding box center [516, 179] width 17 height 17
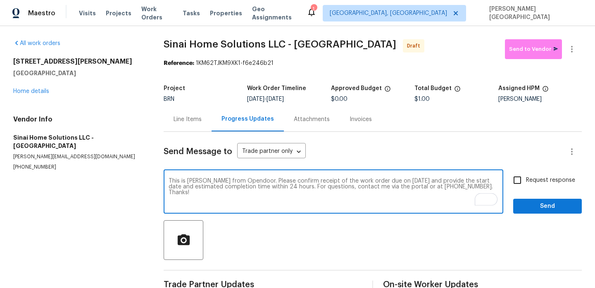
checkbox input "true"
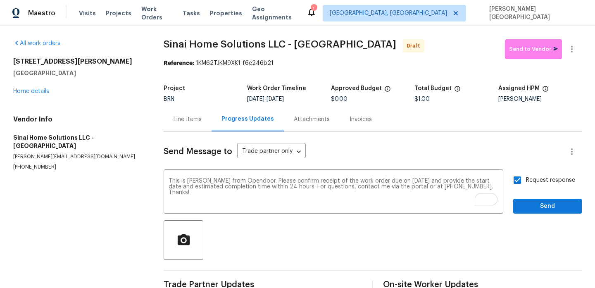
click at [531, 197] on div "Request response Send" at bounding box center [547, 192] width 69 height 42
click at [531, 202] on span "Send" at bounding box center [546, 206] width 55 height 10
click at [569, 47] on icon "button" at bounding box center [571, 49] width 10 height 10
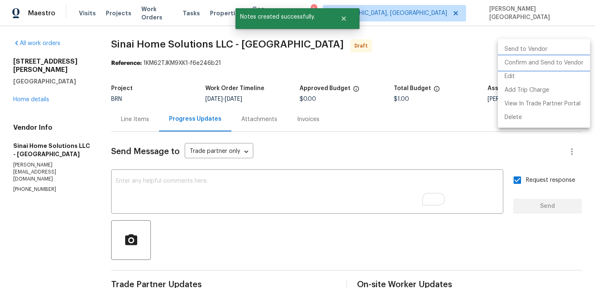
click at [529, 64] on li "Confirm and Send to Vendor" at bounding box center [544, 63] width 92 height 14
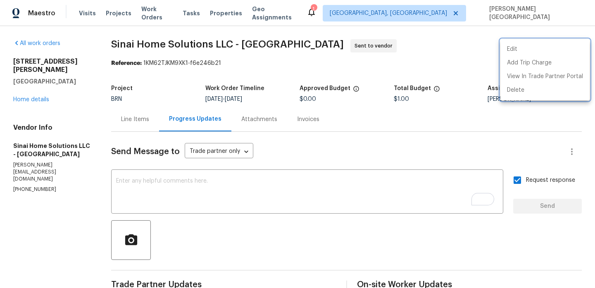
click at [42, 95] on div at bounding box center [297, 144] width 595 height 288
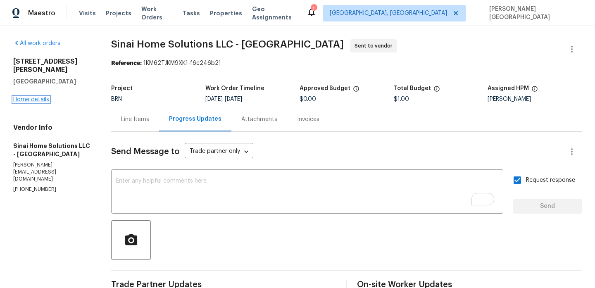
click at [42, 98] on link "Home details" at bounding box center [31, 100] width 36 height 6
